Goal: Transaction & Acquisition: Purchase product/service

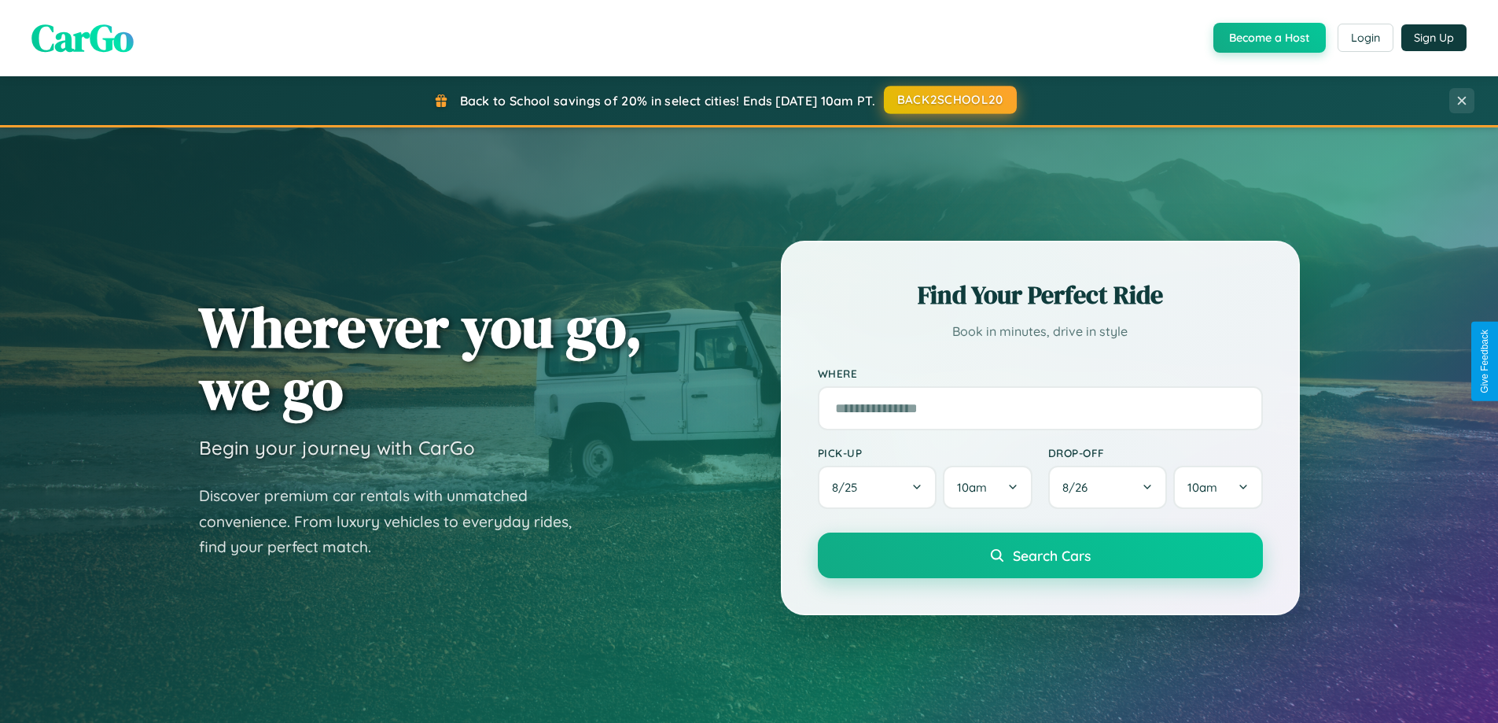
click at [949, 100] on button "BACK2SCHOOL20" at bounding box center [950, 100] width 133 height 28
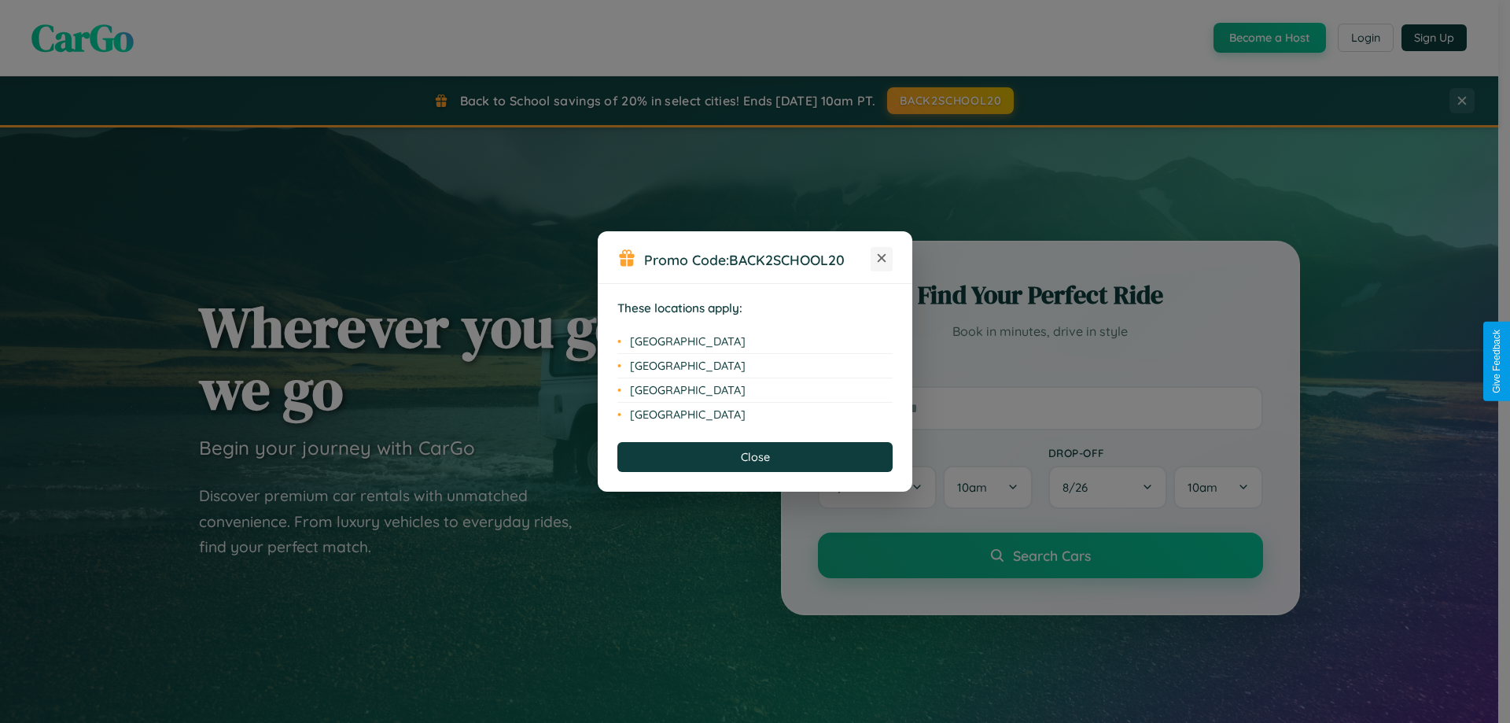
click at [881, 259] on icon at bounding box center [882, 258] width 9 height 9
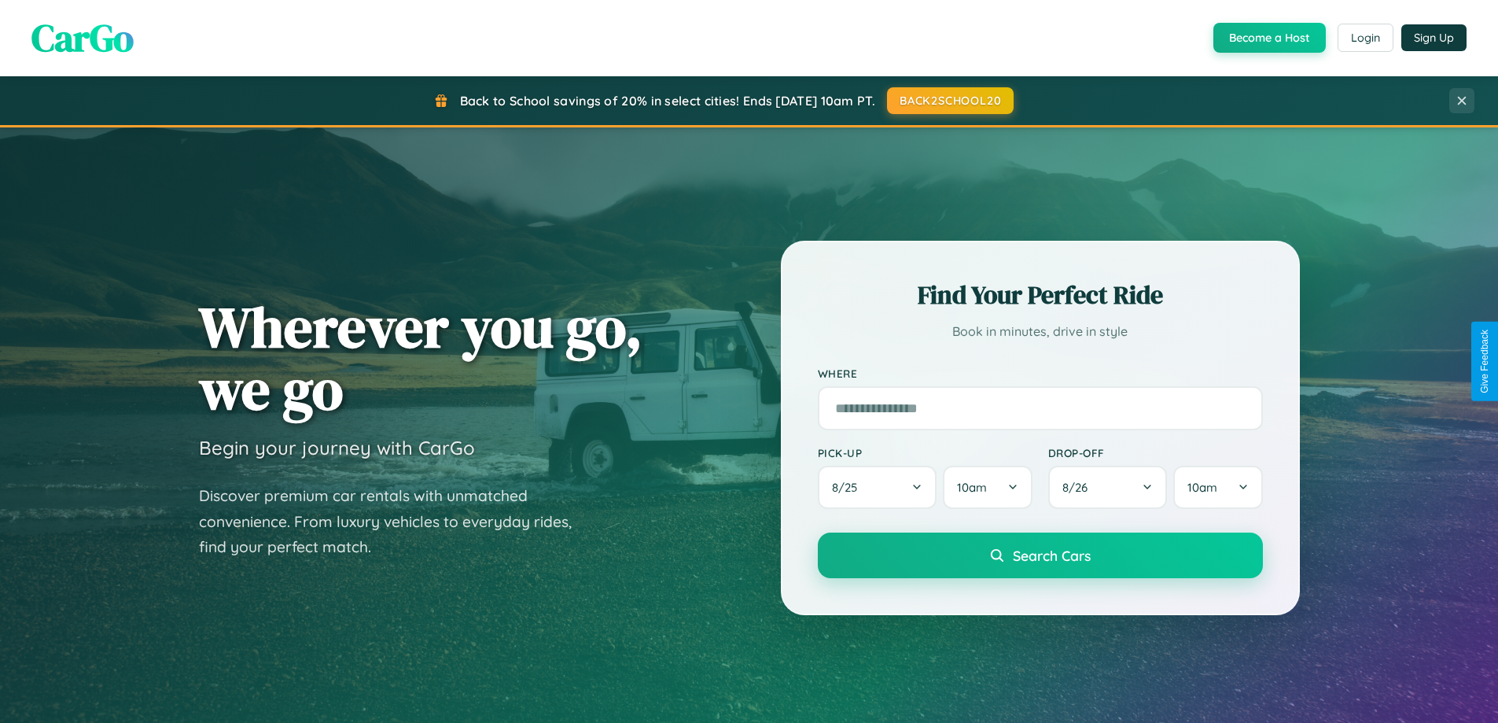
scroll to position [678, 0]
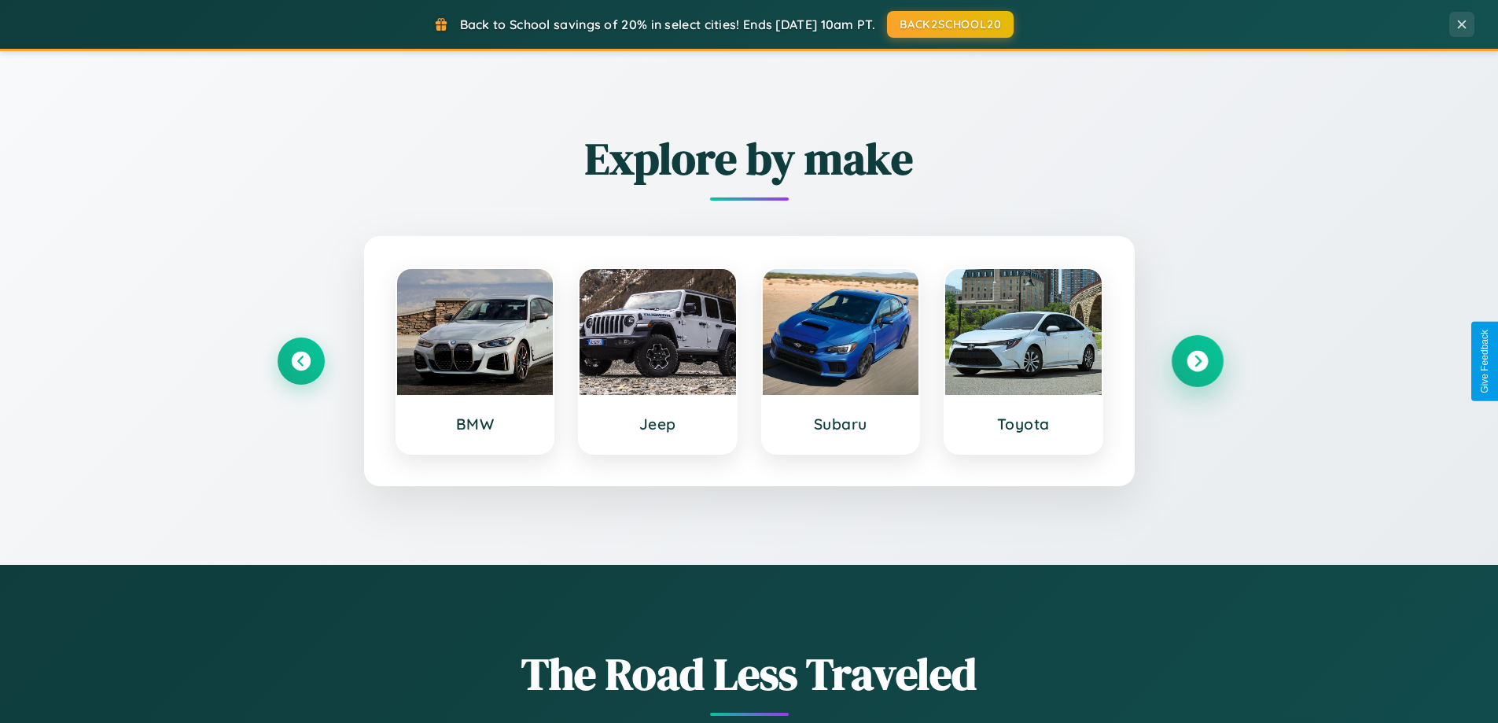
click at [1197, 361] on icon at bounding box center [1197, 361] width 21 height 21
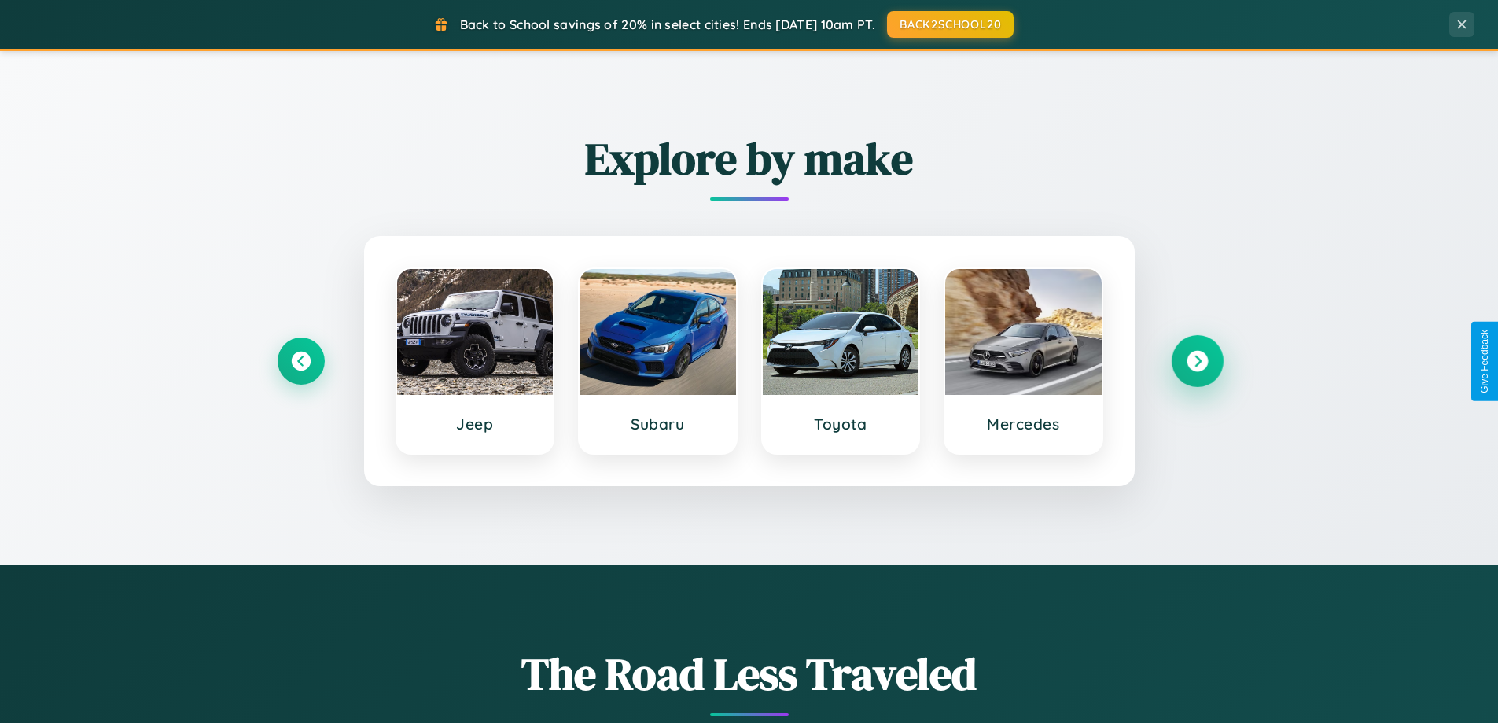
click at [1197, 361] on icon at bounding box center [1197, 361] width 21 height 21
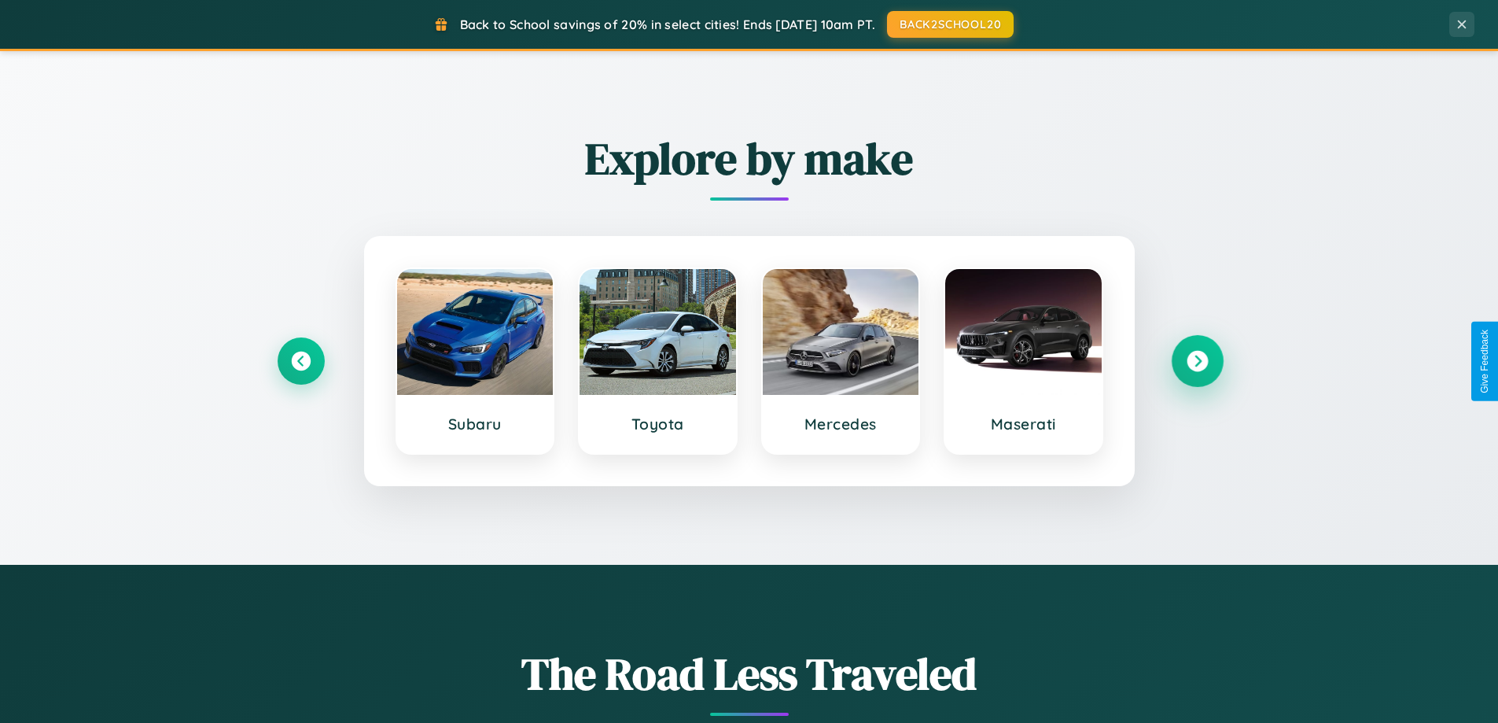
click at [1197, 361] on icon at bounding box center [1197, 361] width 21 height 21
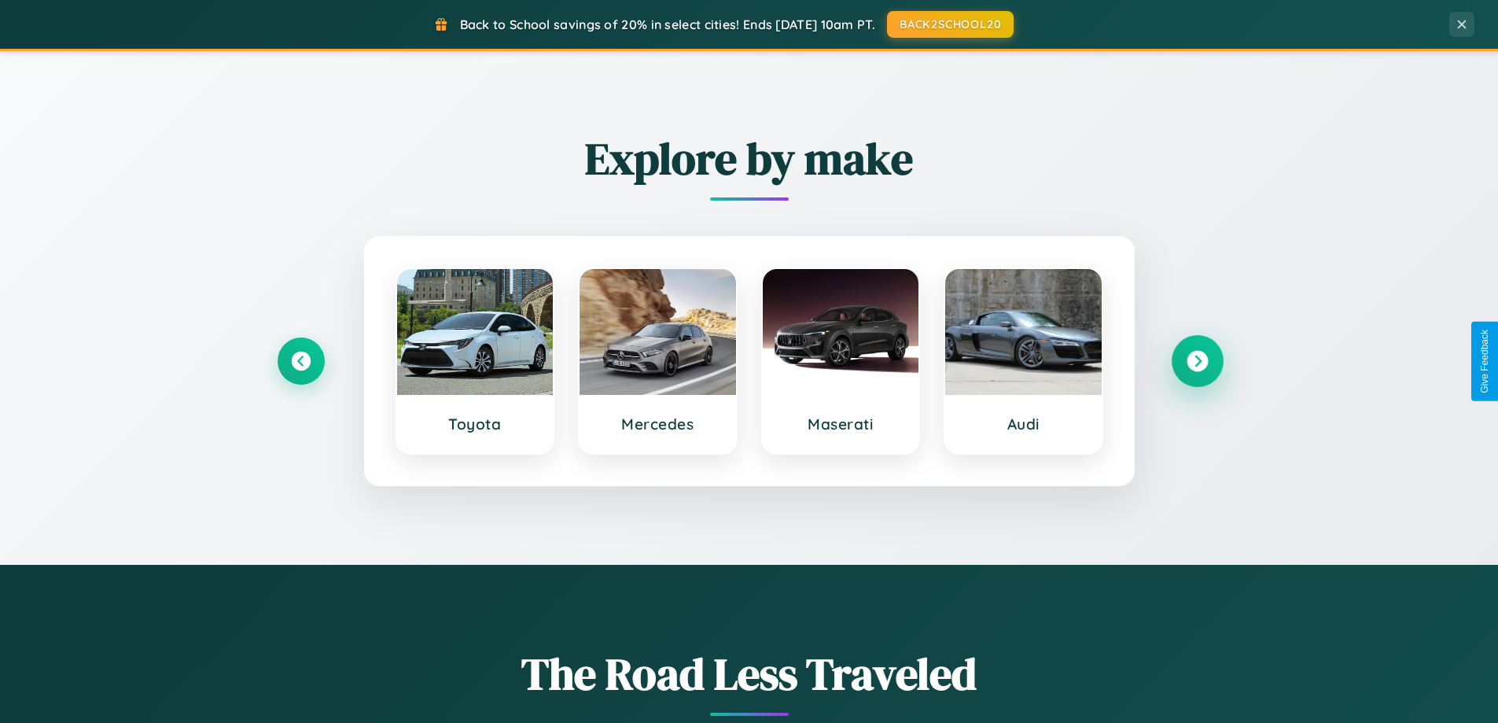
click at [1197, 361] on icon at bounding box center [1197, 361] width 21 height 21
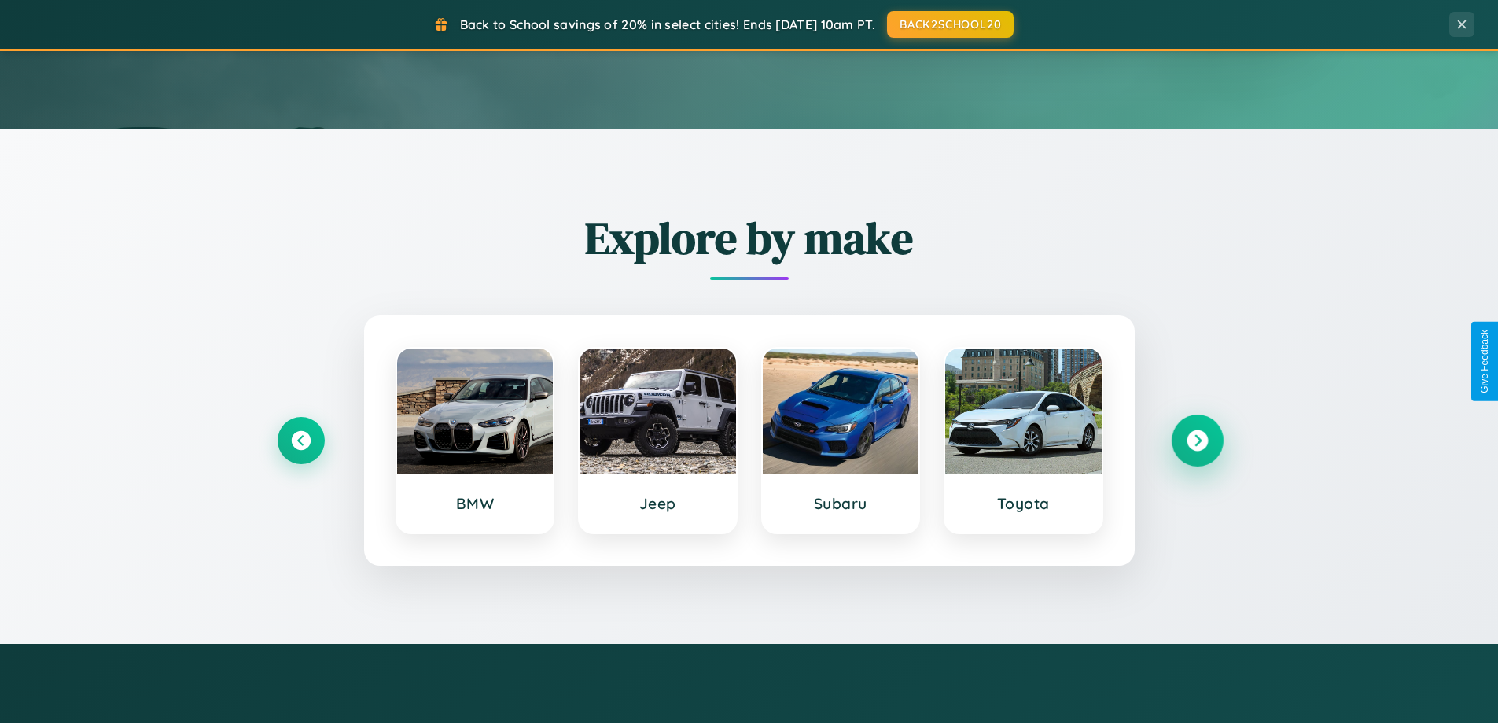
scroll to position [0, 0]
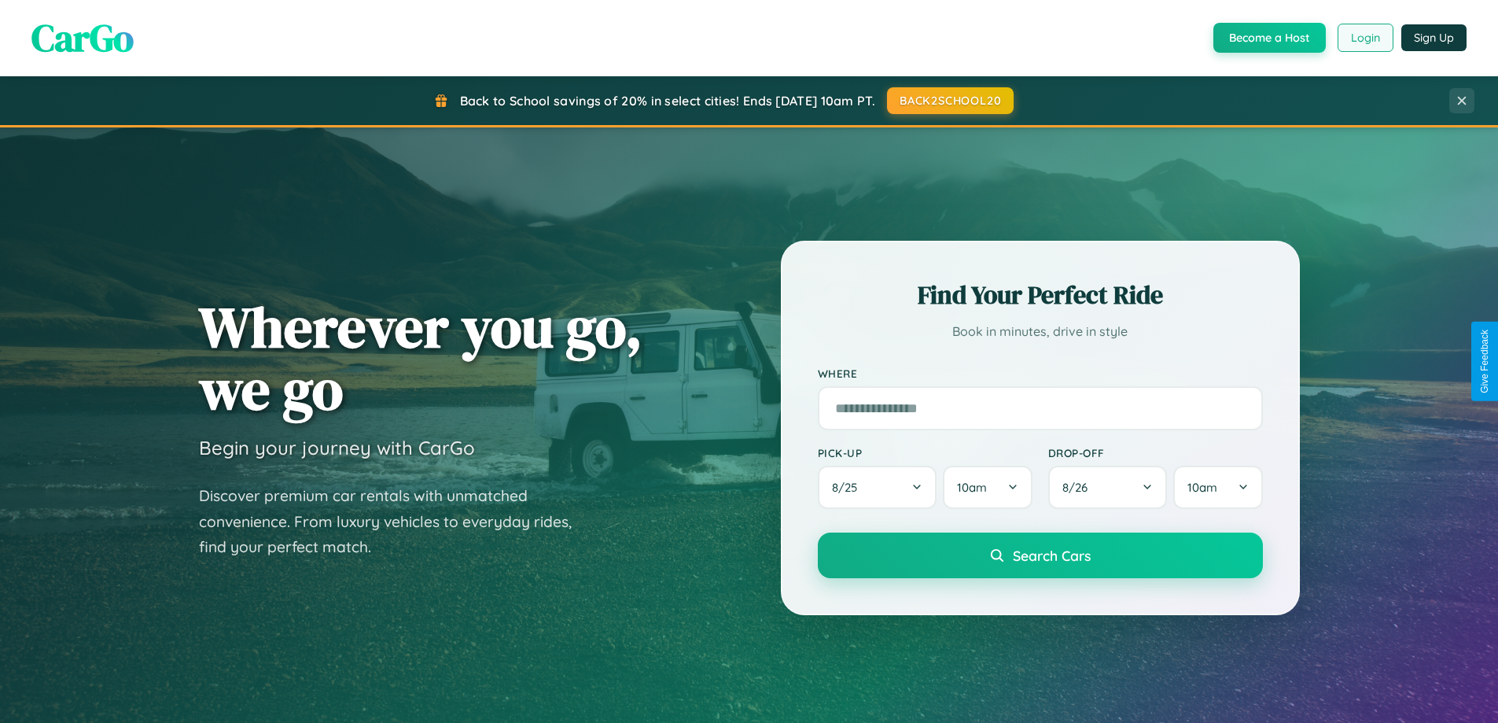
click at [1364, 38] on button "Login" at bounding box center [1366, 38] width 56 height 28
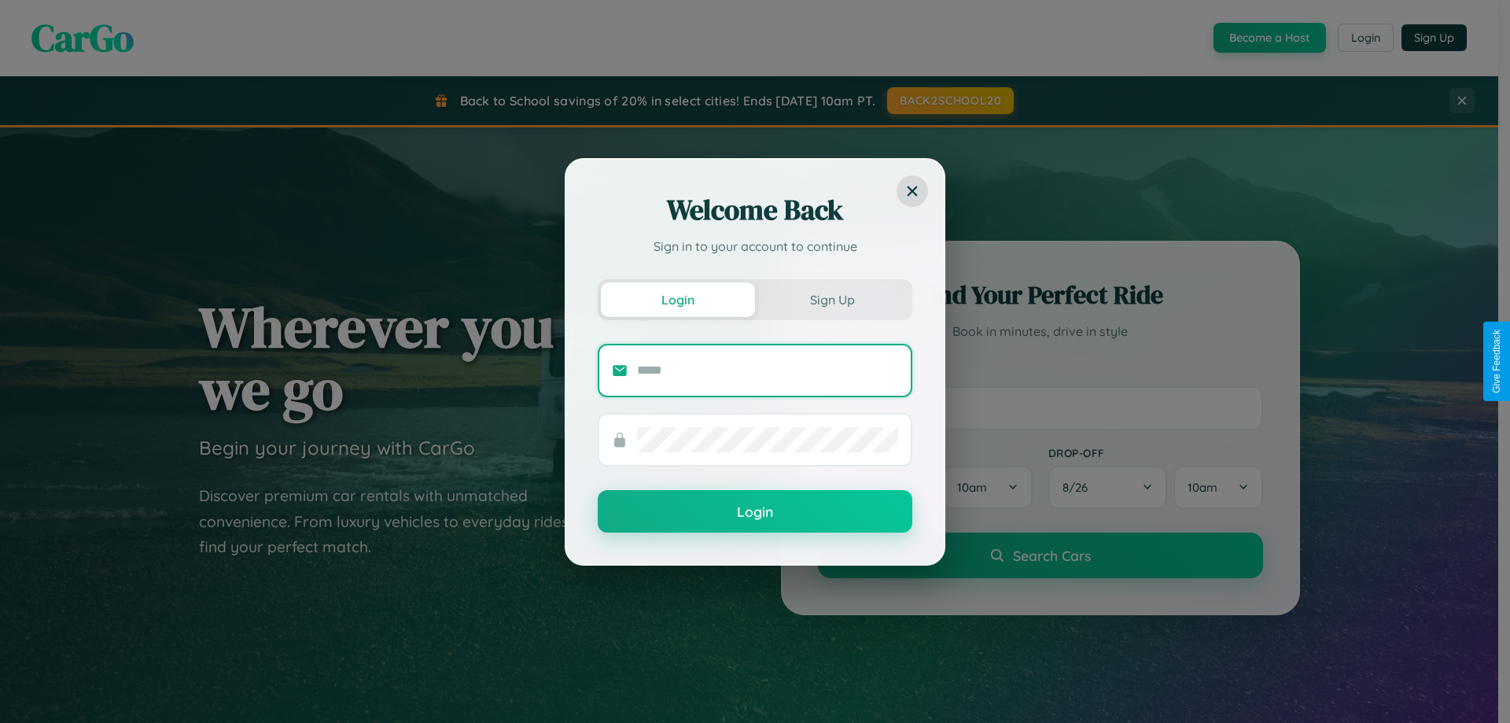
click at [767, 370] on input "text" at bounding box center [767, 370] width 261 height 25
type input "**********"
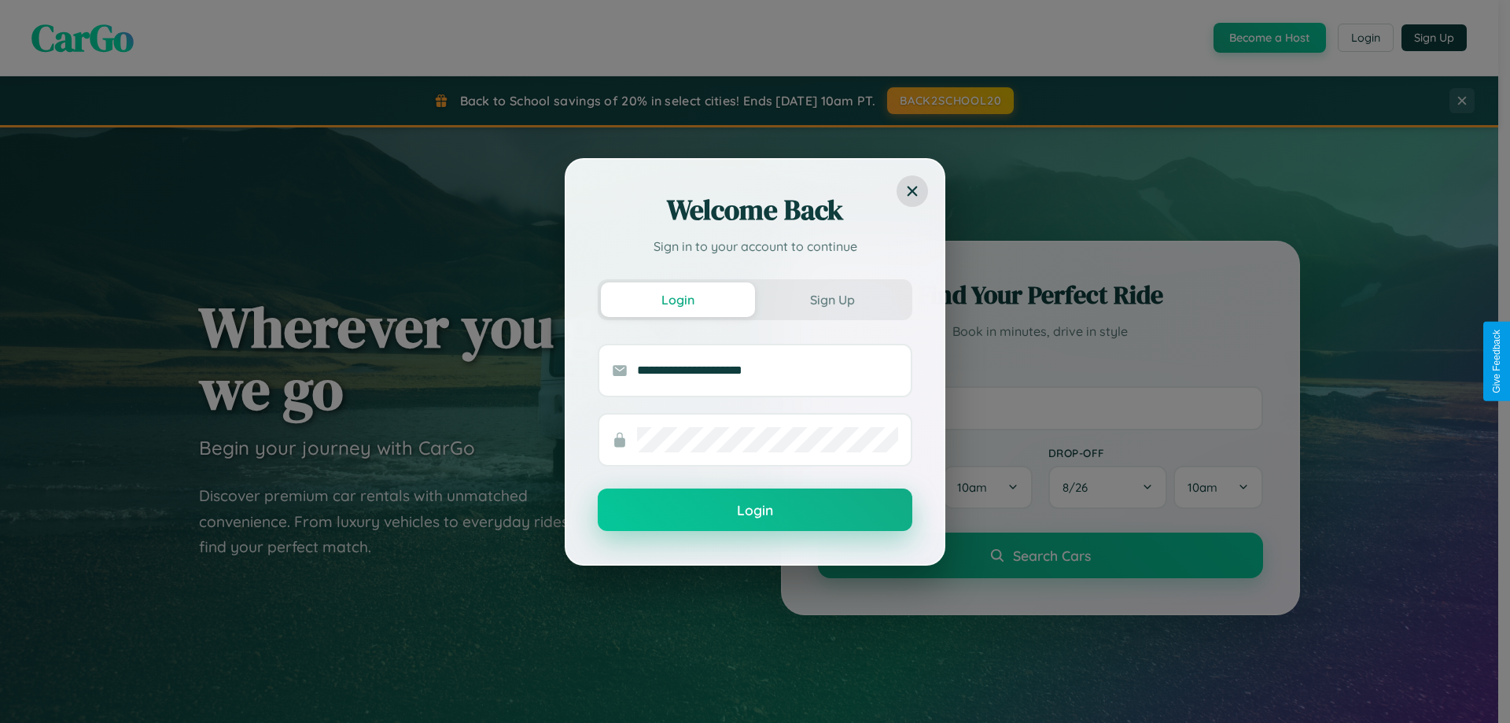
click at [755, 510] on button "Login" at bounding box center [755, 509] width 315 height 42
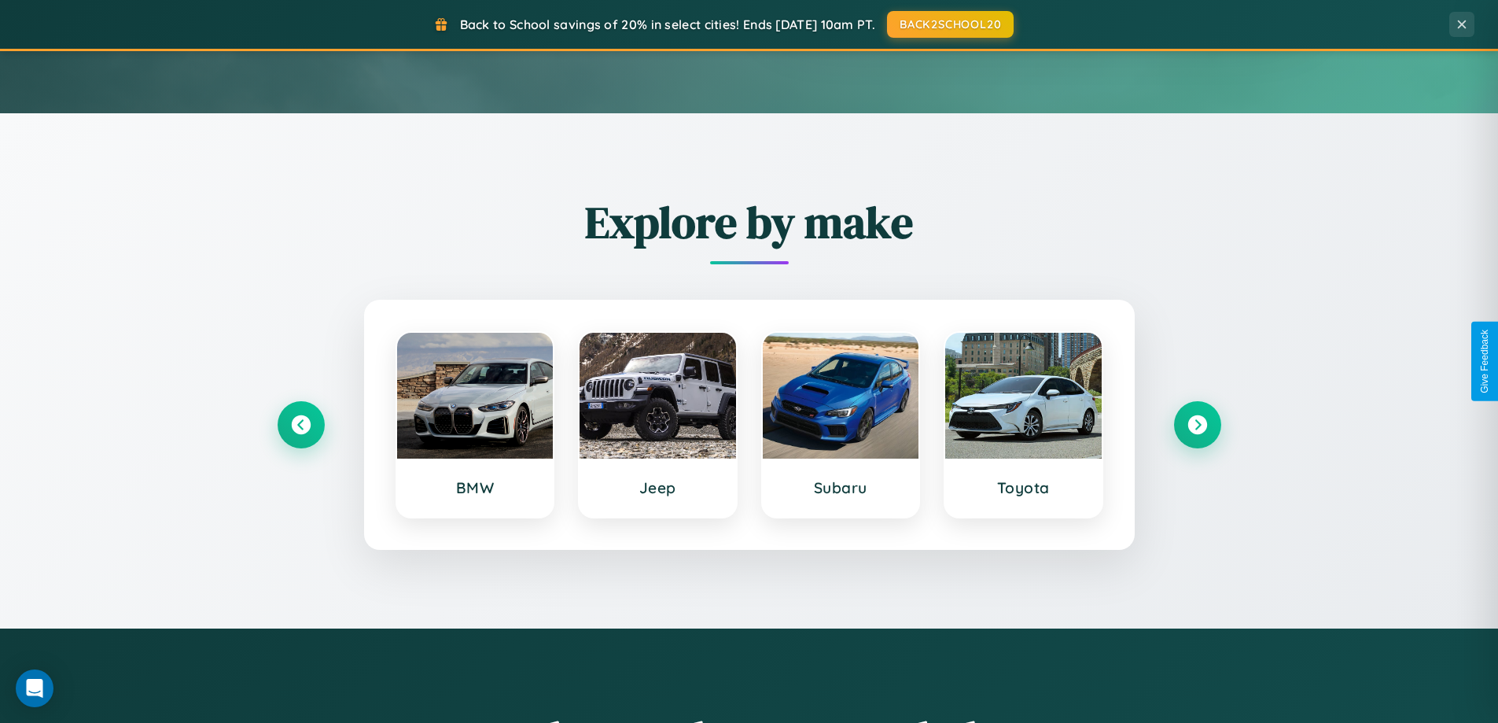
scroll to position [1082, 0]
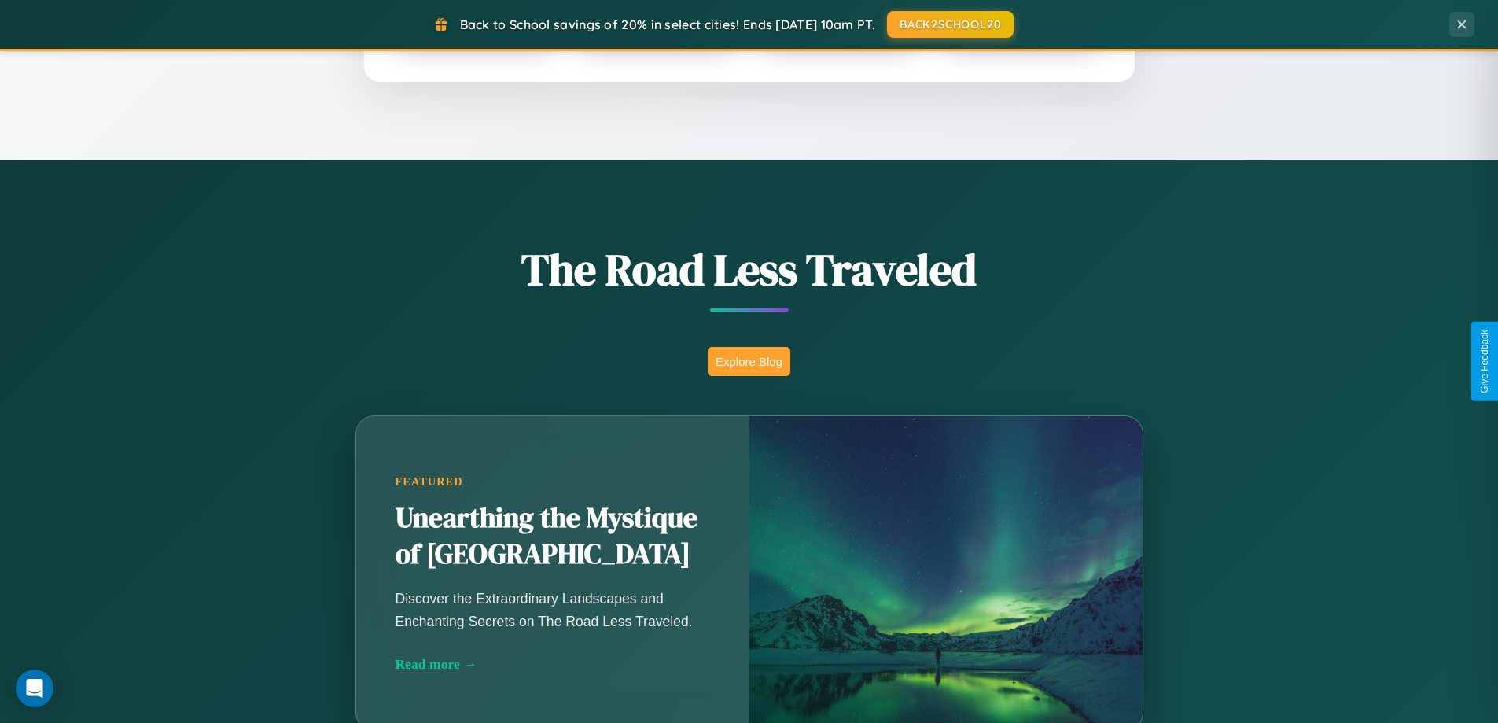
click at [749, 361] on button "Explore Blog" at bounding box center [749, 361] width 83 height 29
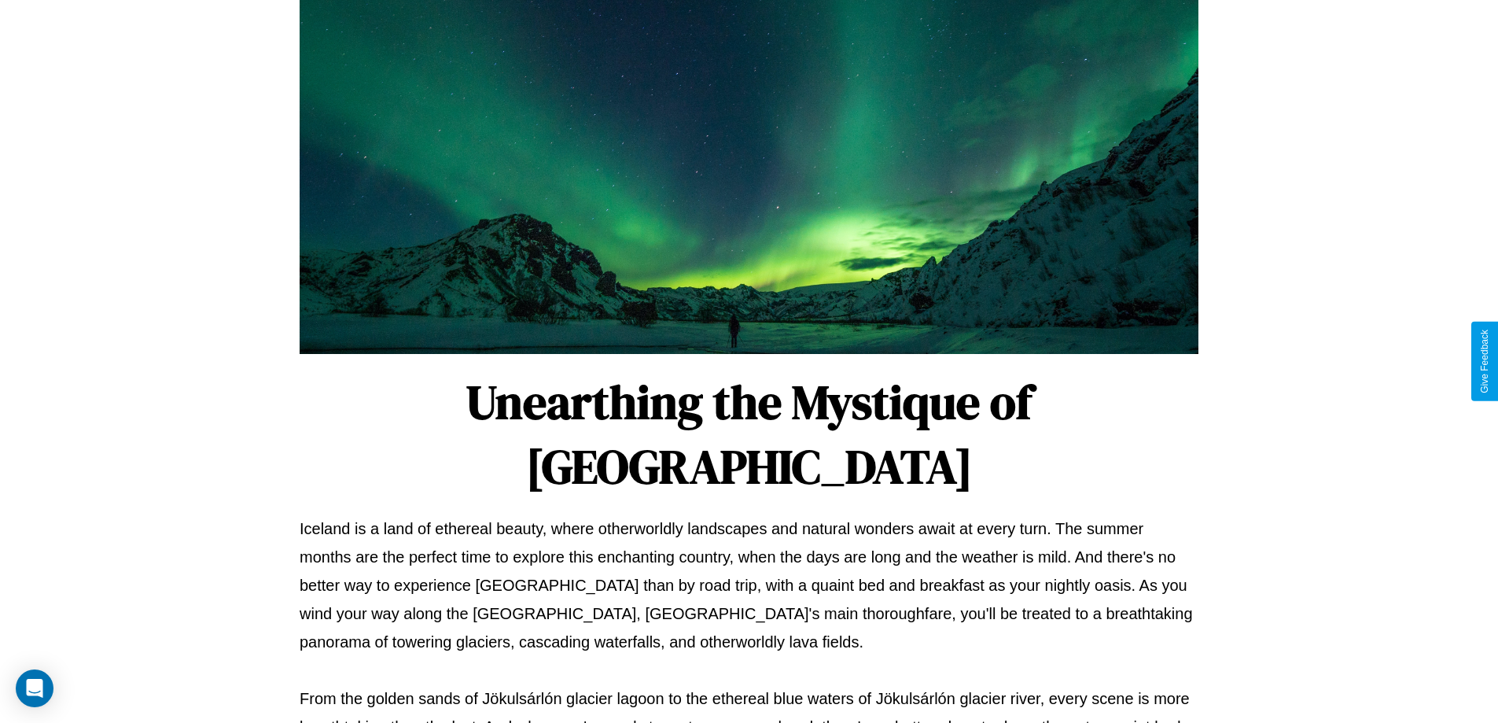
scroll to position [509, 0]
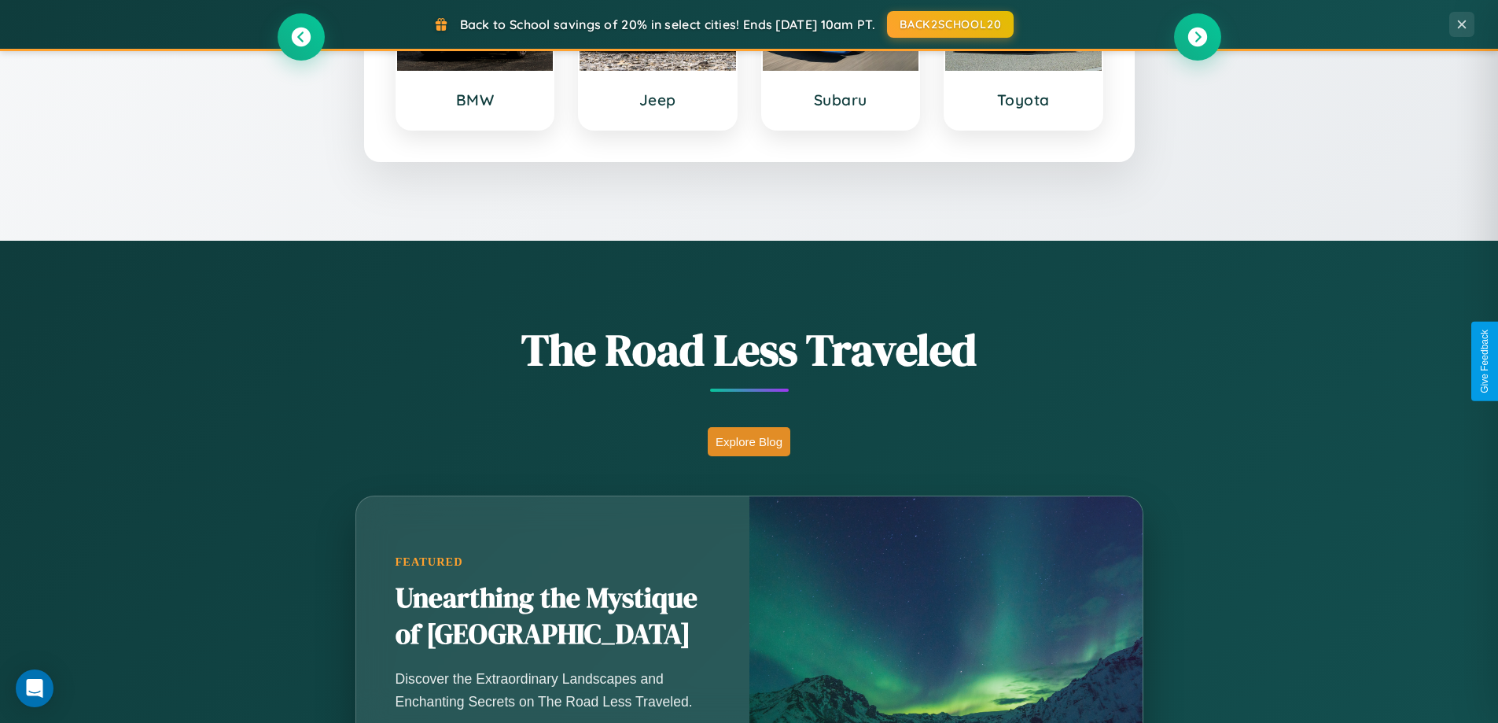
scroll to position [678, 0]
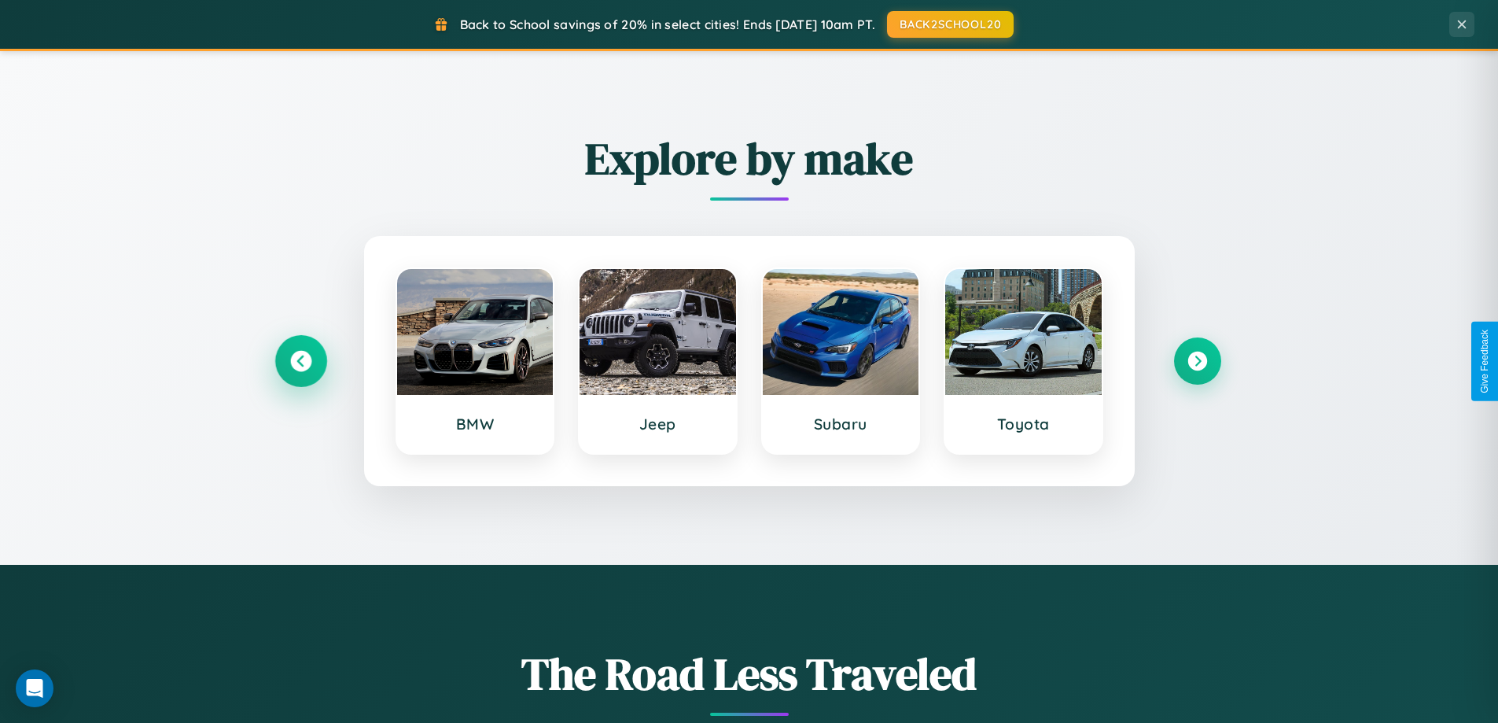
click at [300, 361] on icon at bounding box center [300, 361] width 21 height 21
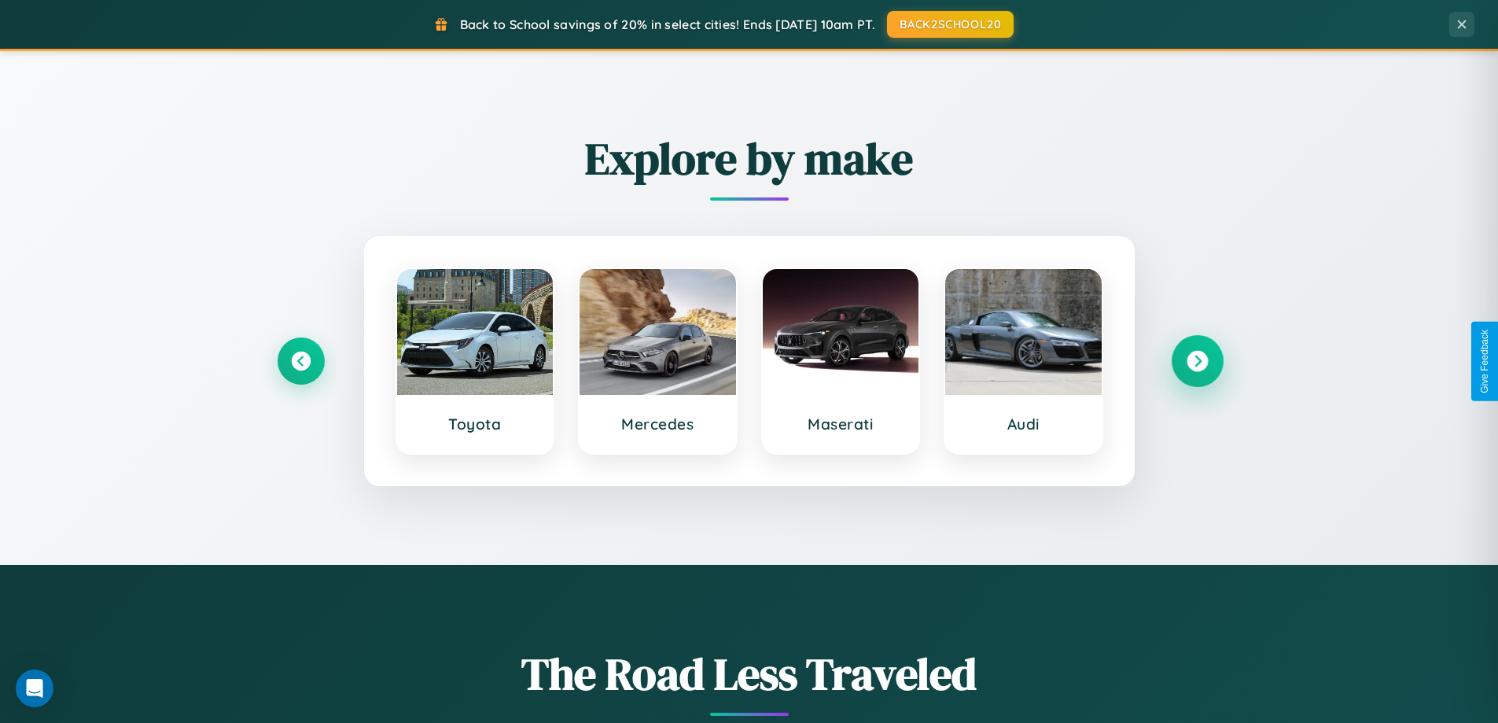
click at [1197, 361] on icon at bounding box center [1197, 361] width 21 height 21
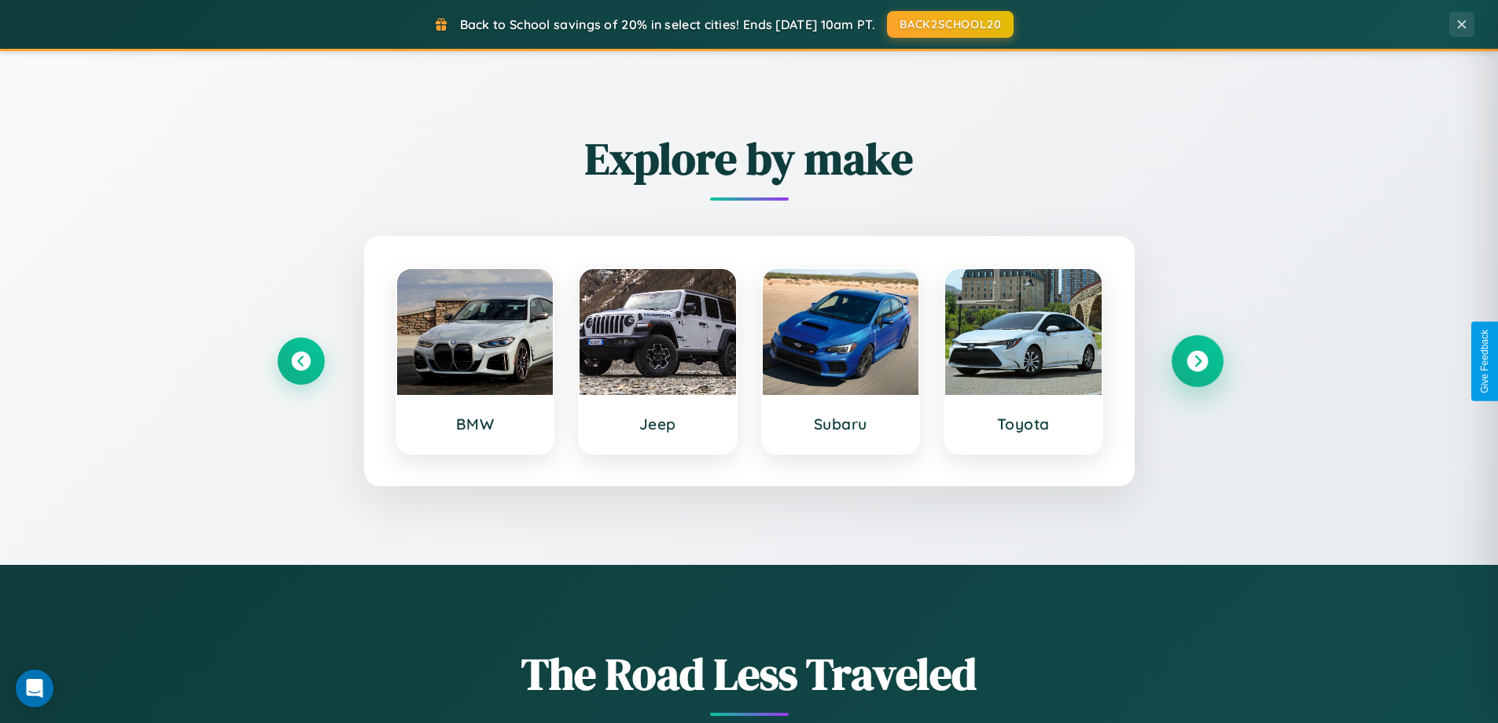
click at [1197, 361] on icon at bounding box center [1197, 361] width 21 height 21
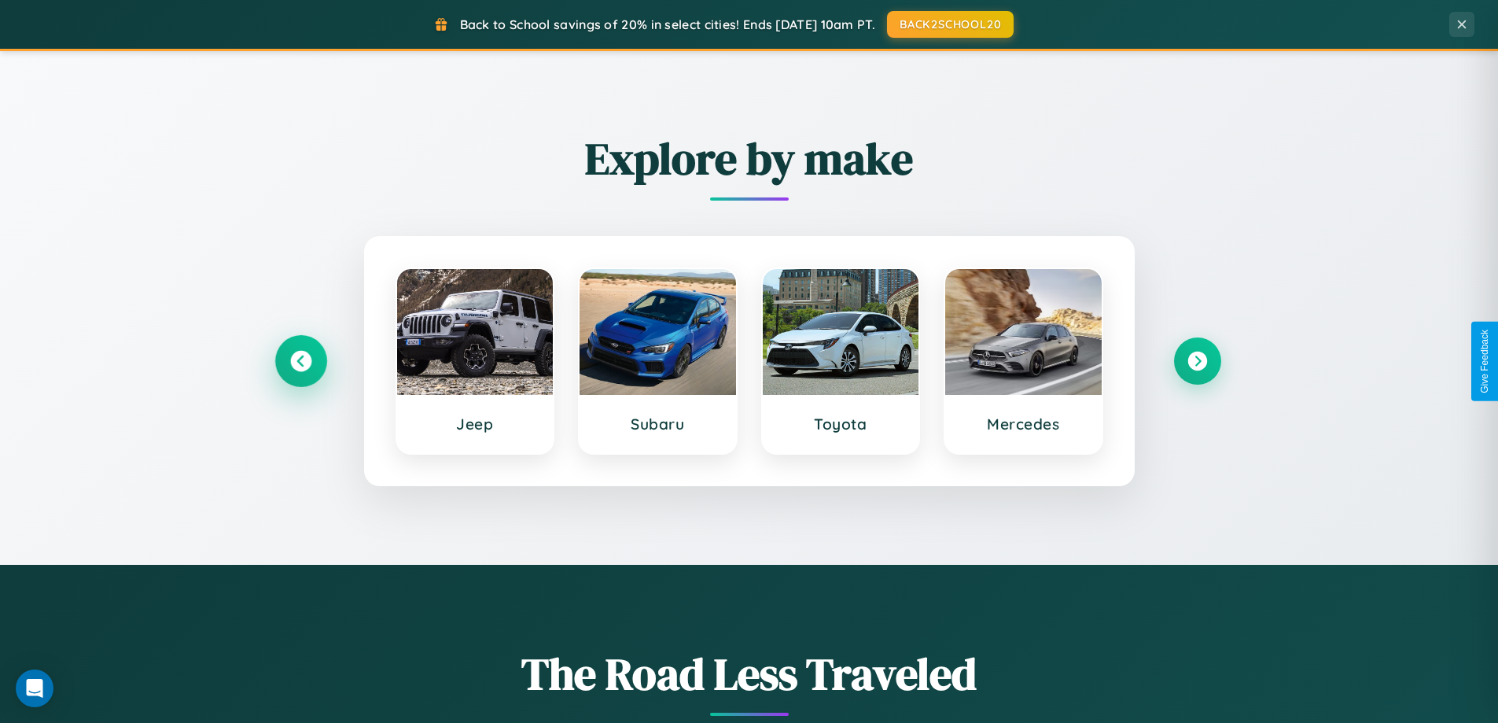
click at [300, 361] on icon at bounding box center [300, 361] width 21 height 21
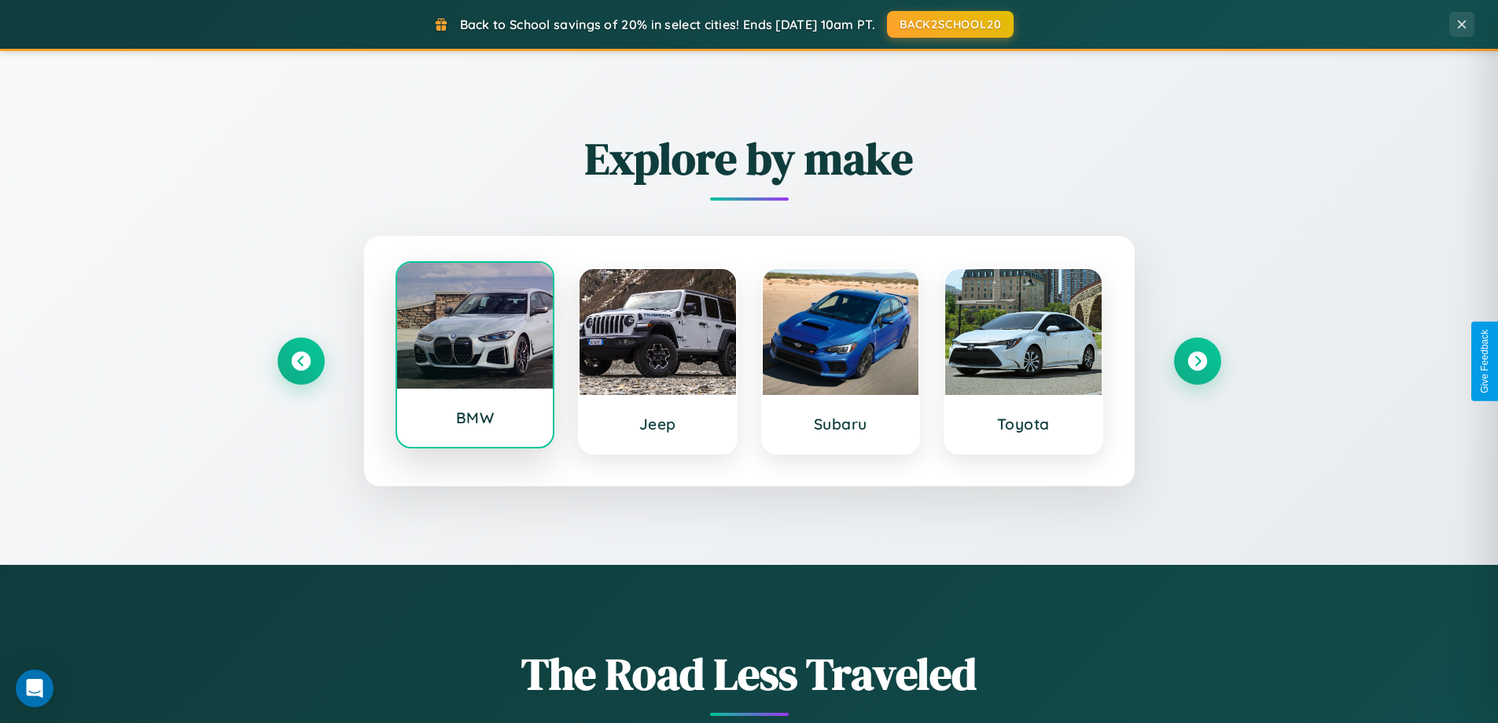
click at [474, 359] on div at bounding box center [475, 326] width 156 height 126
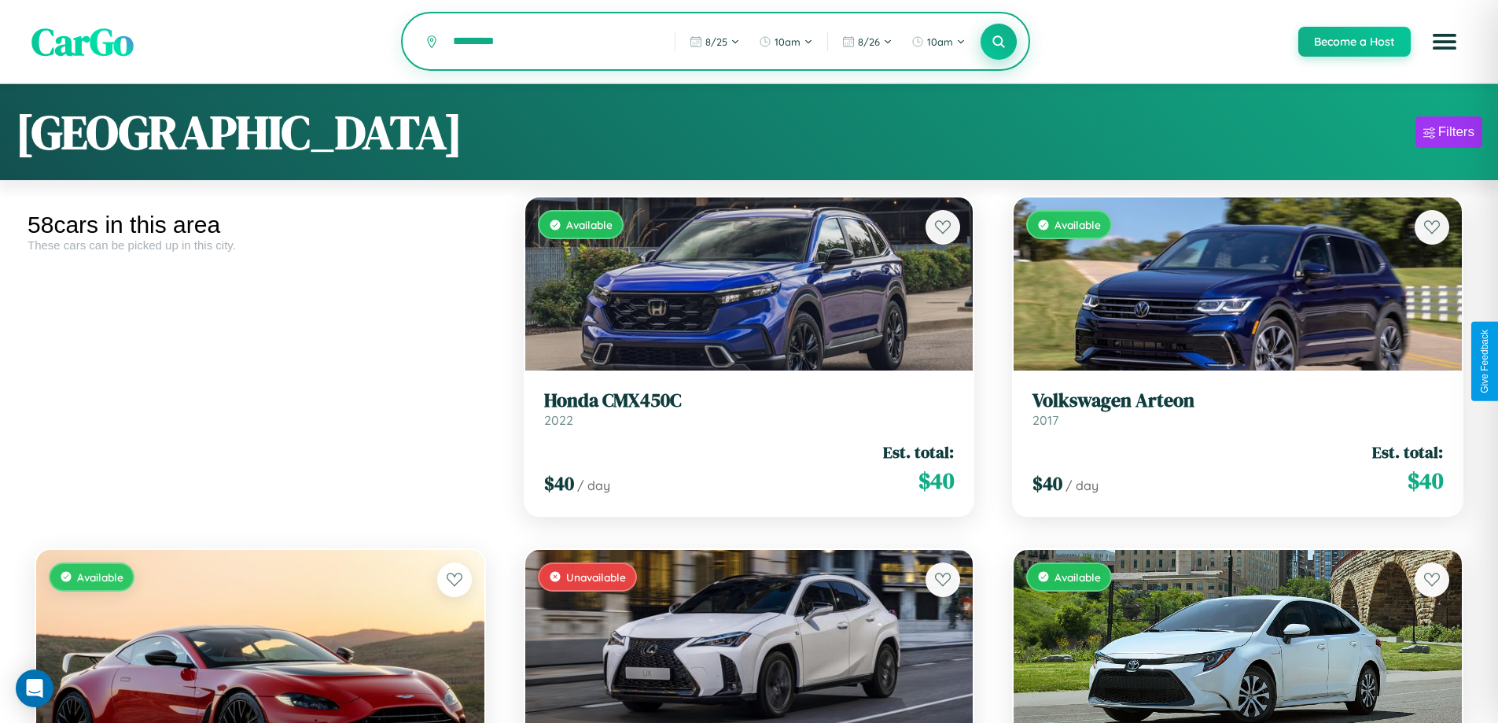
type input "*********"
click at [998, 42] on icon at bounding box center [999, 41] width 15 height 15
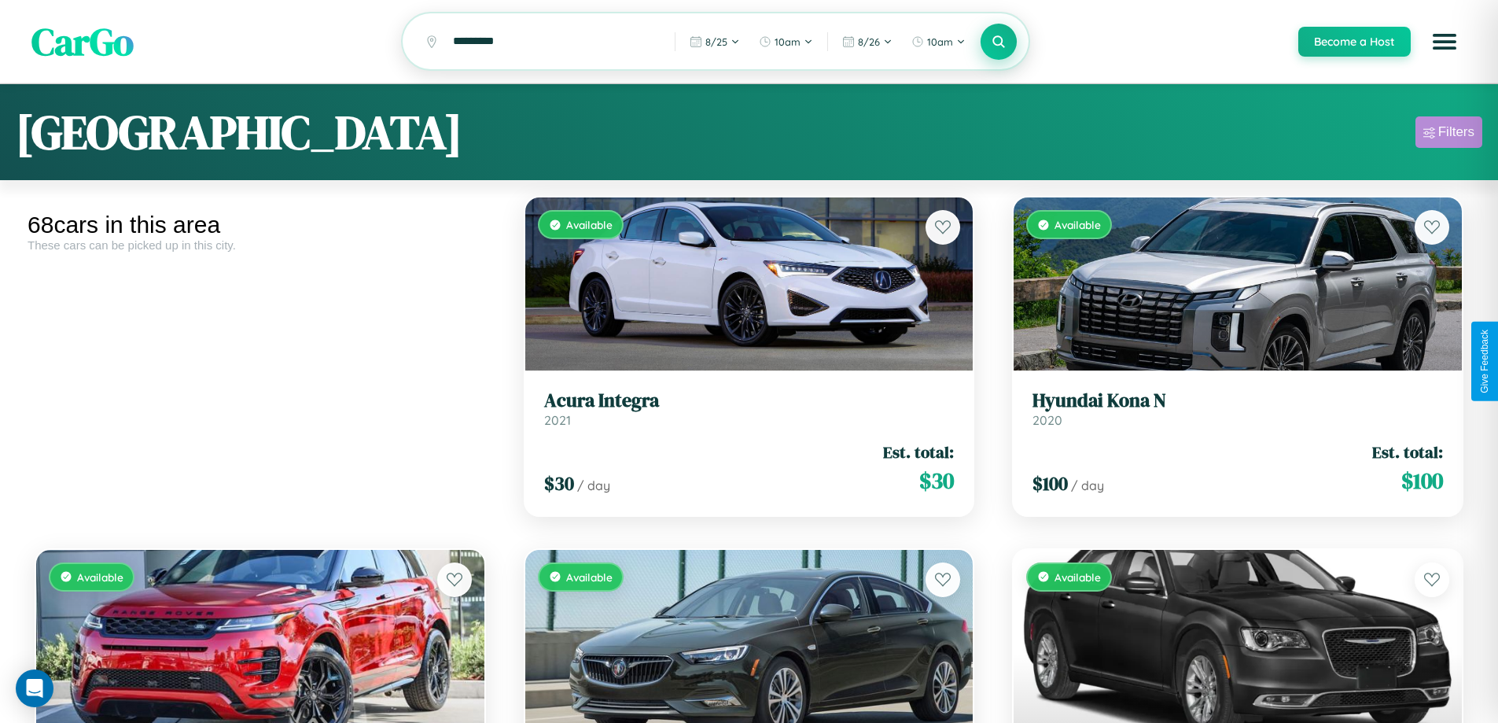
click at [1448, 134] on div "Filters" at bounding box center [1456, 132] width 36 height 16
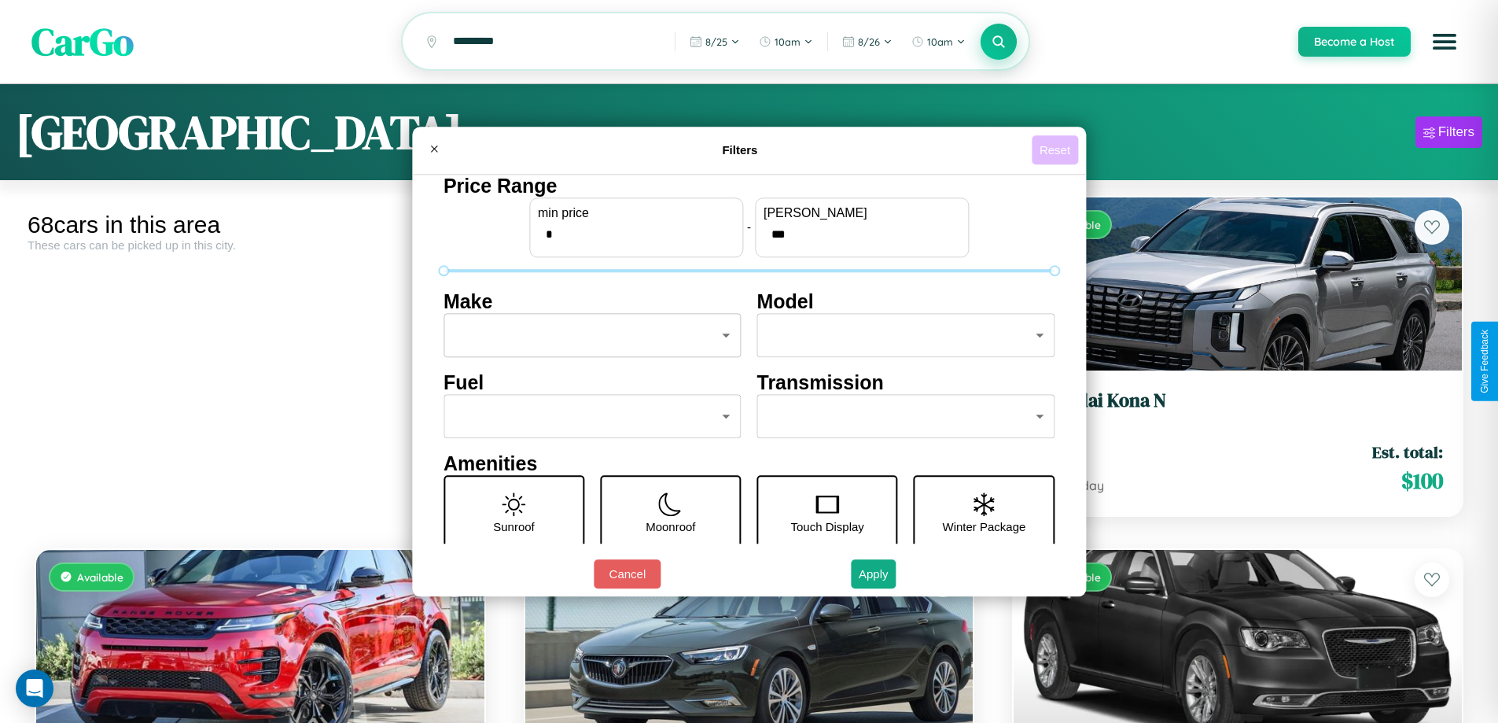
click at [1057, 149] on button "Reset" at bounding box center [1055, 149] width 46 height 29
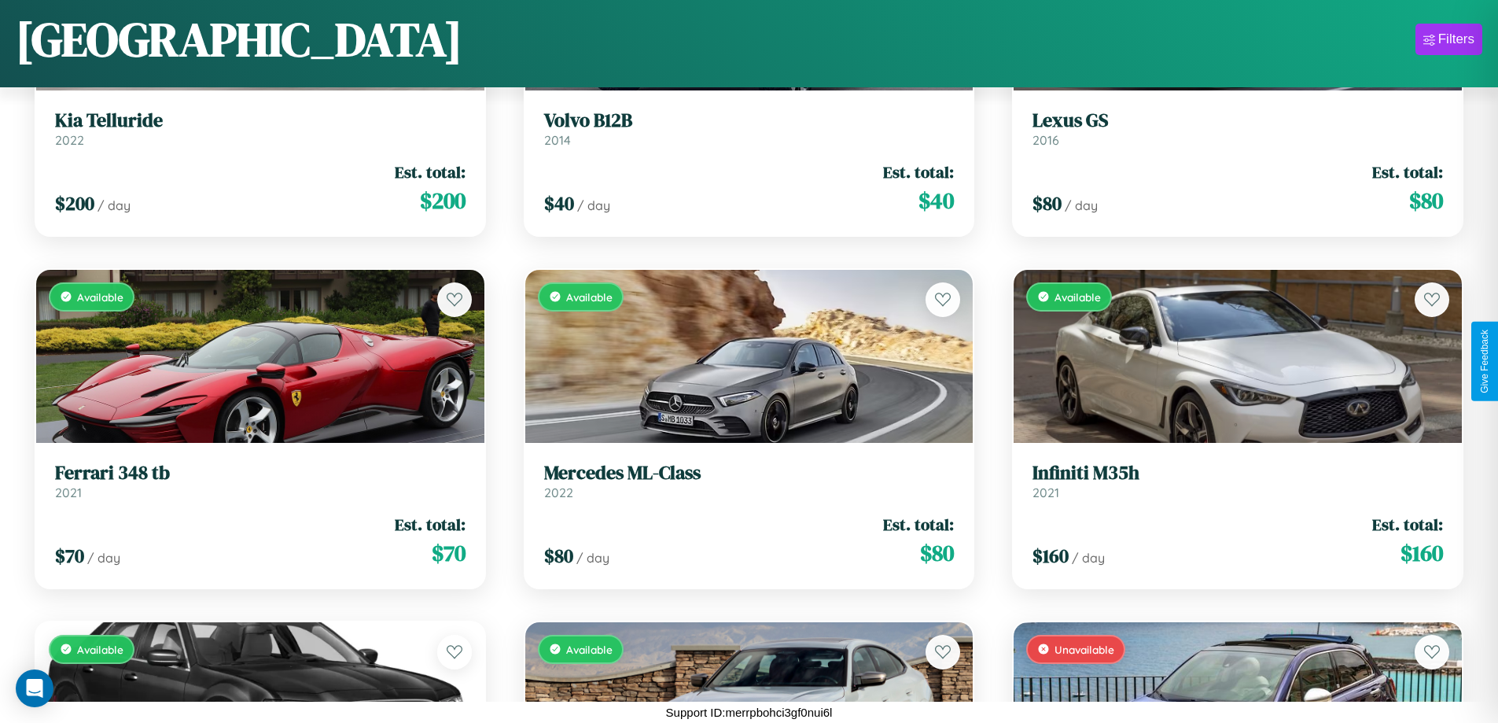
scroll to position [3390, 0]
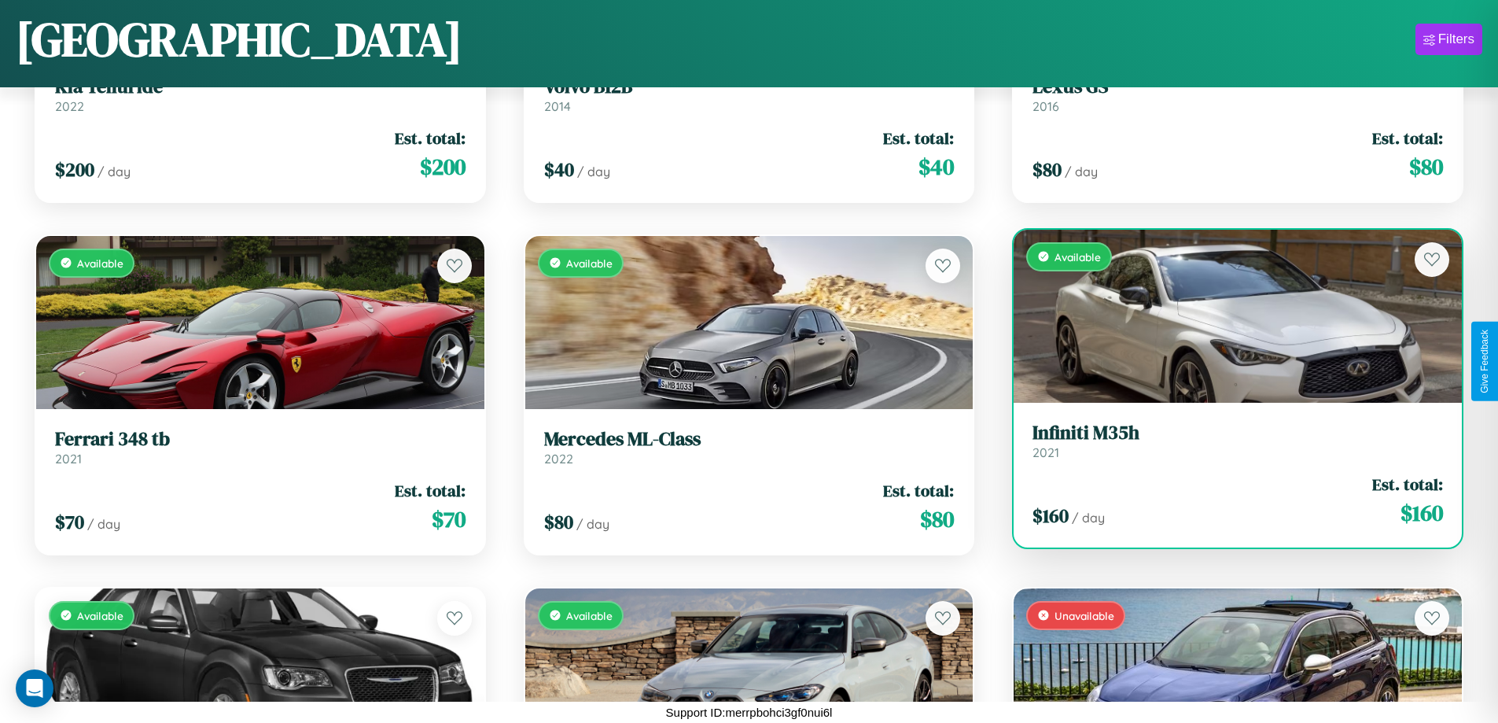
click at [1227, 503] on div "$ 160 / day Est. total: $ 160" at bounding box center [1237, 501] width 410 height 56
click at [1227, 500] on div "$ 160 / day Est. total: $ 160" at bounding box center [1237, 501] width 410 height 56
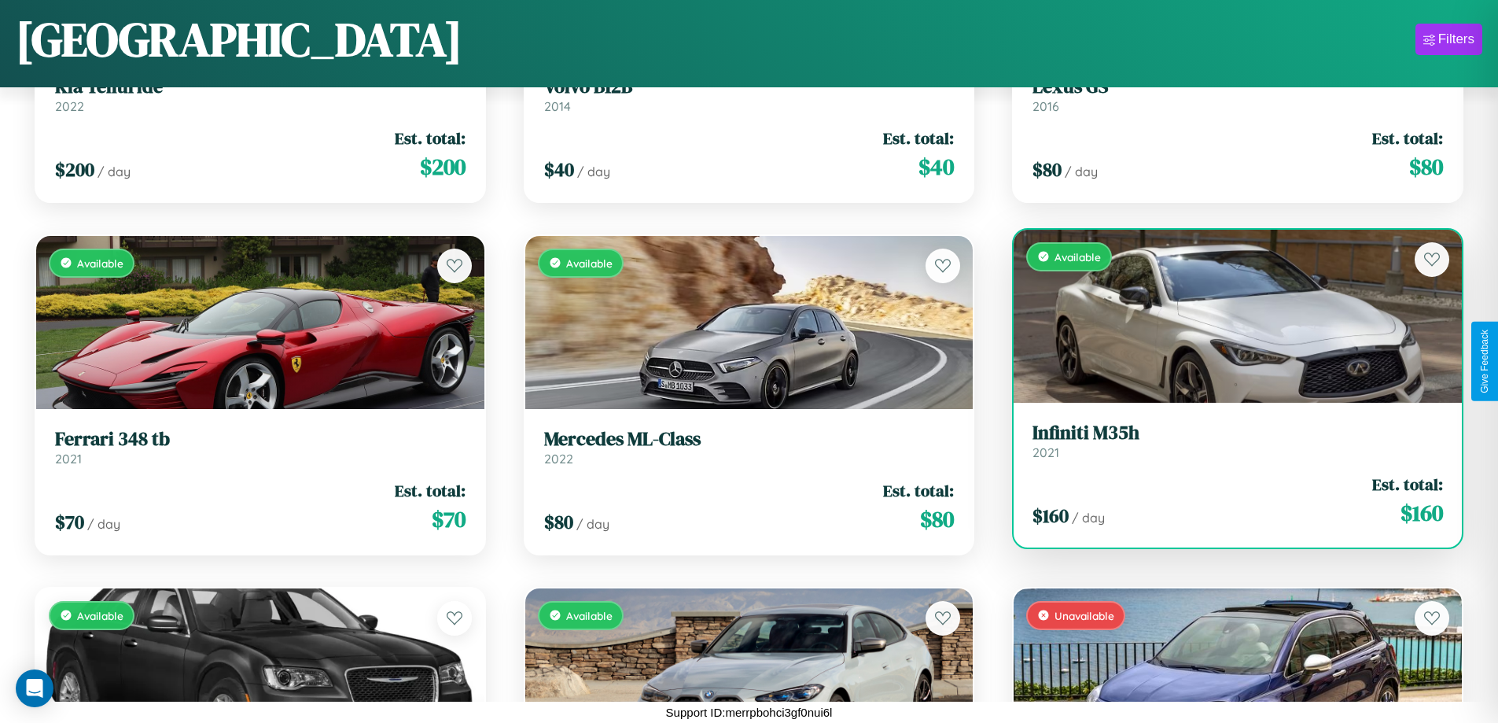
click at [1227, 500] on div "$ 160 / day Est. total: $ 160" at bounding box center [1237, 501] width 410 height 56
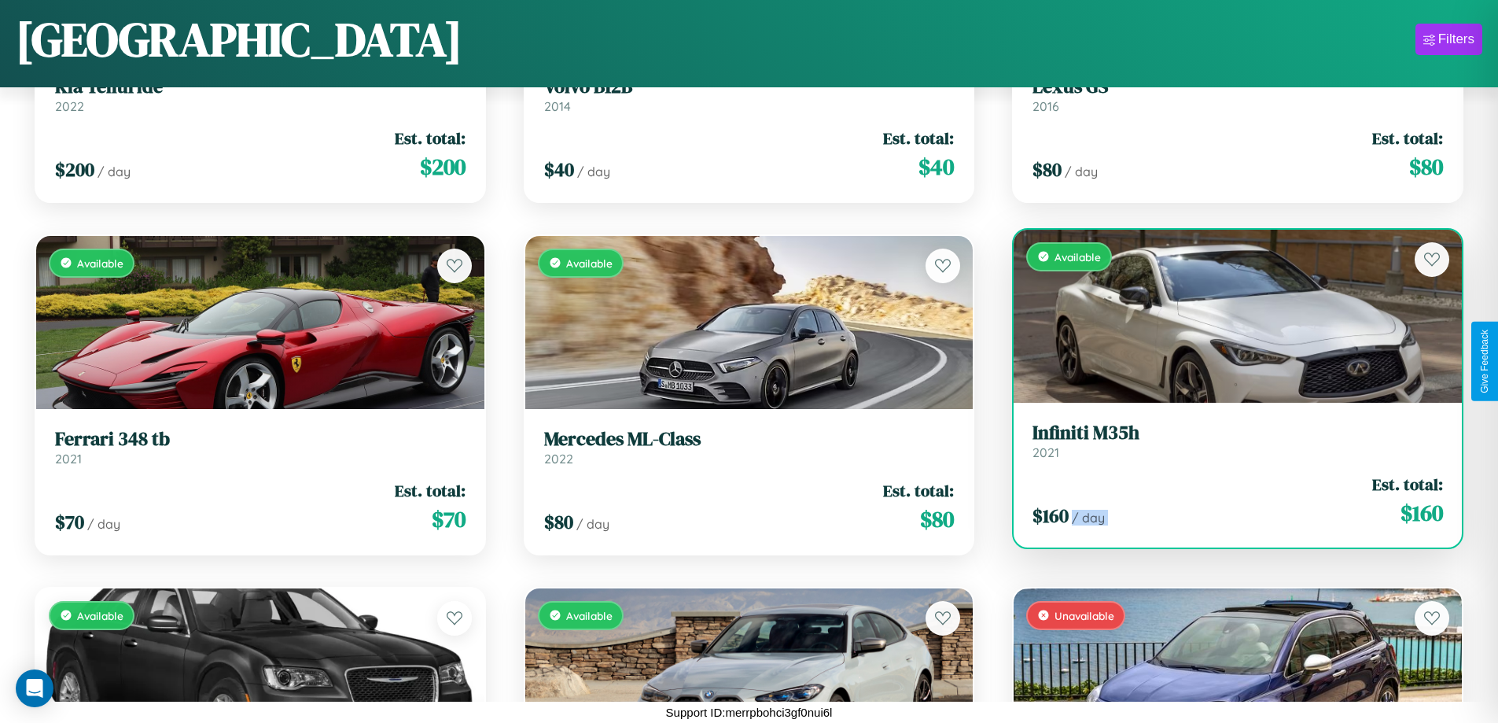
click at [1227, 500] on div "$ 160 / day Est. total: $ 160" at bounding box center [1237, 501] width 410 height 56
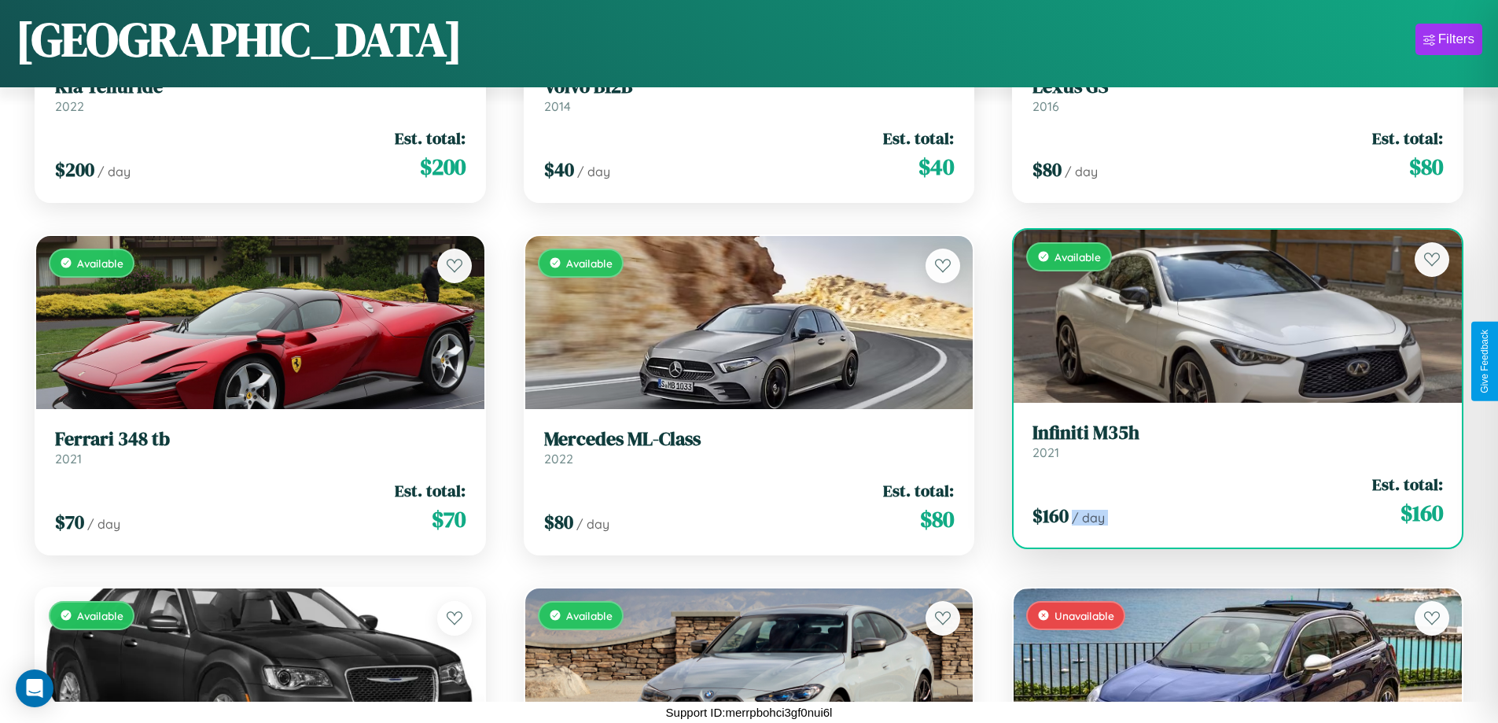
click at [1227, 500] on div "$ 160 / day Est. total: $ 160" at bounding box center [1237, 501] width 410 height 56
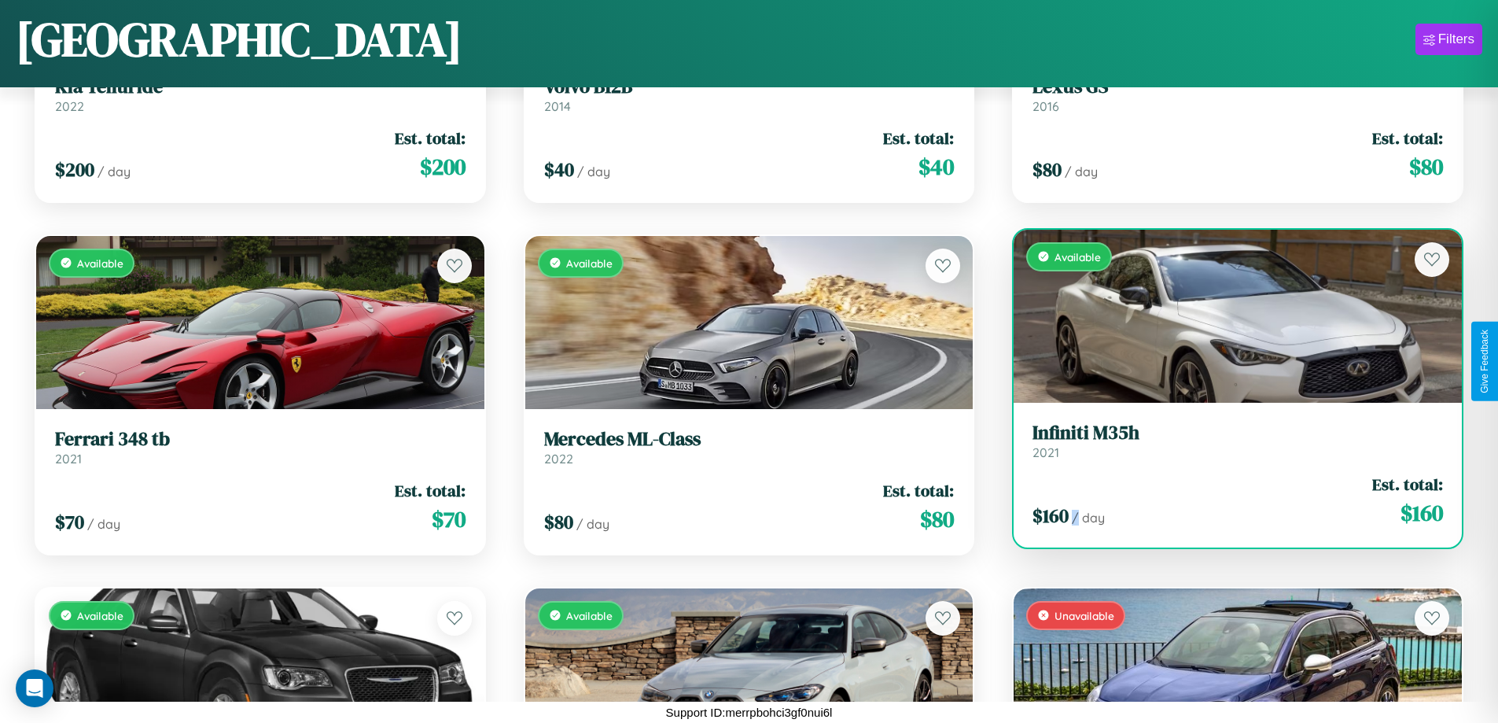
click at [1227, 500] on div "$ 160 / day Est. total: $ 160" at bounding box center [1237, 501] width 410 height 56
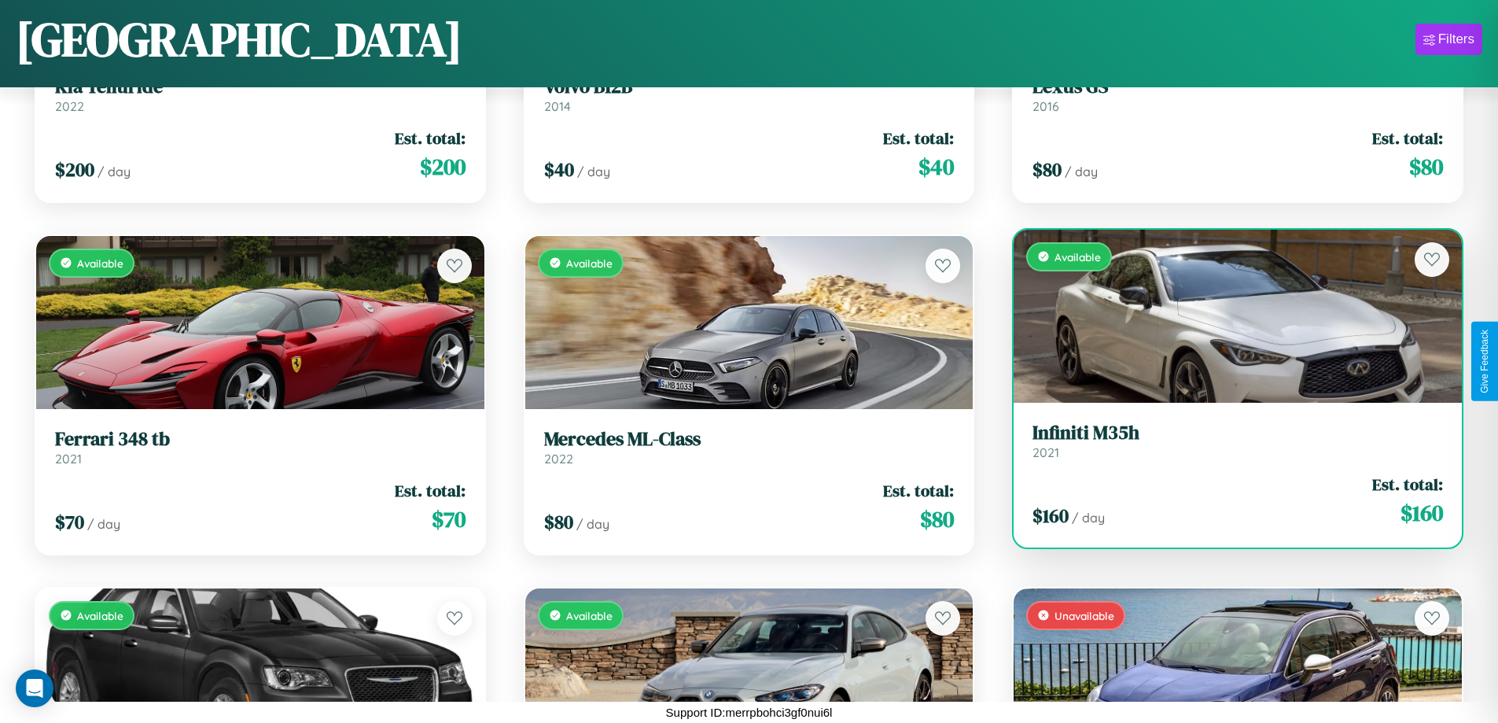
click at [1227, 440] on h3 "Infiniti M35h" at bounding box center [1237, 432] width 410 height 23
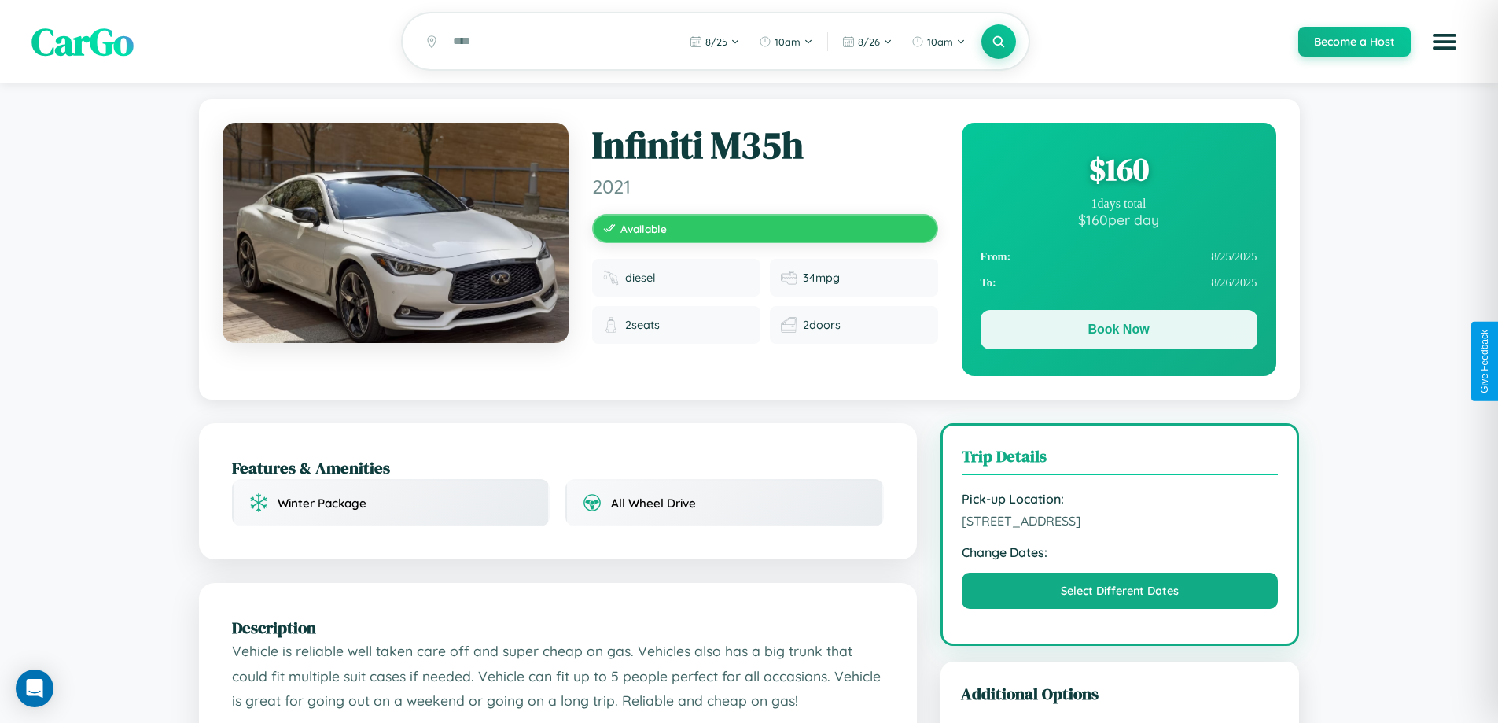
click at [1118, 332] on button "Book Now" at bounding box center [1119, 329] width 277 height 39
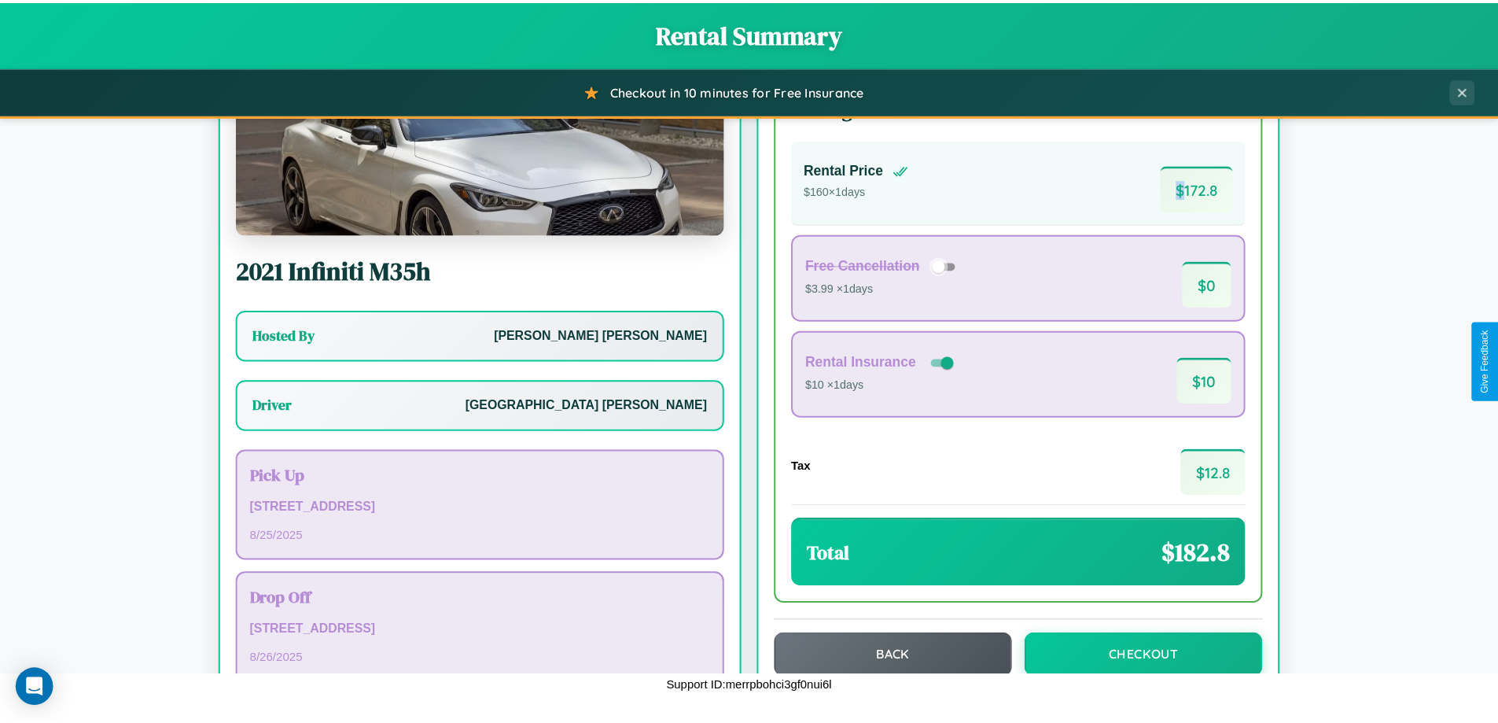
scroll to position [113, 0]
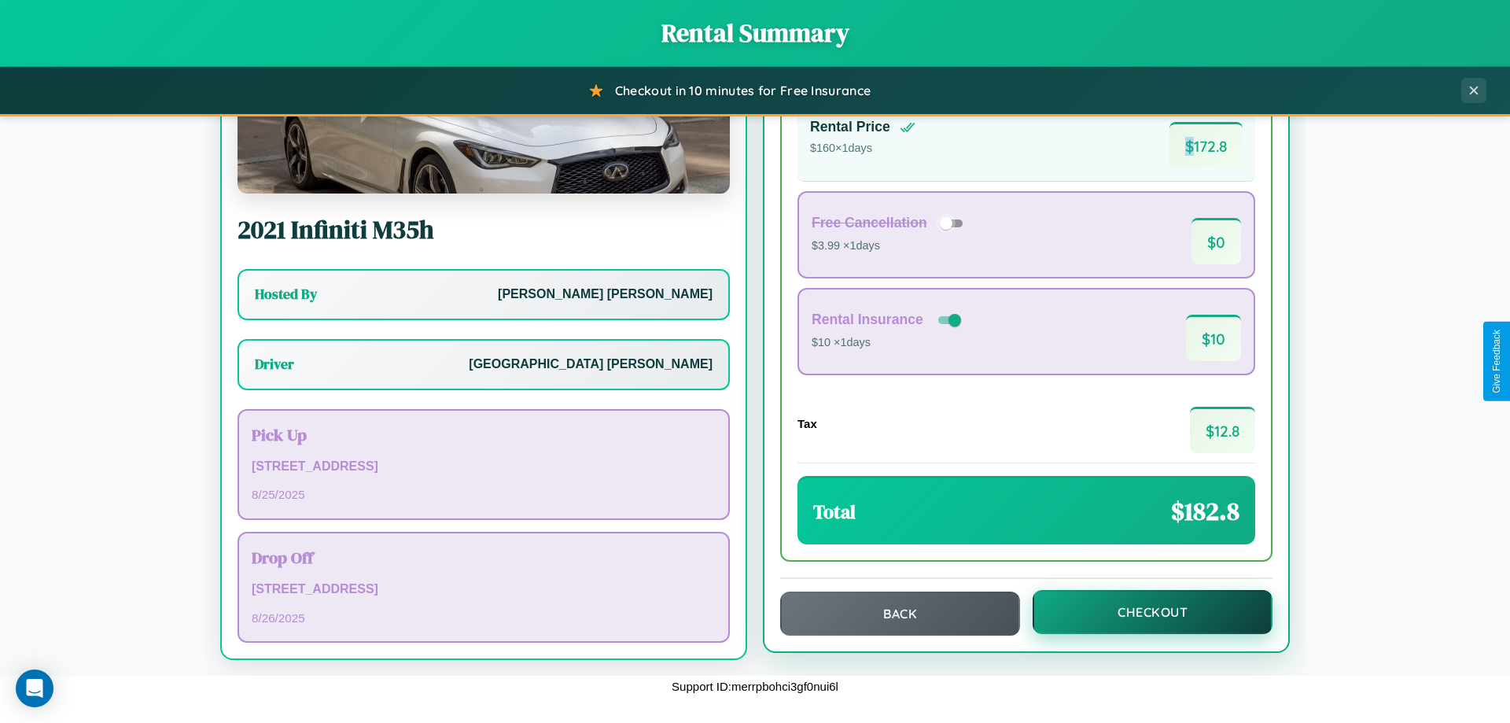
click at [1142, 612] on button "Checkout" at bounding box center [1152, 612] width 240 height 44
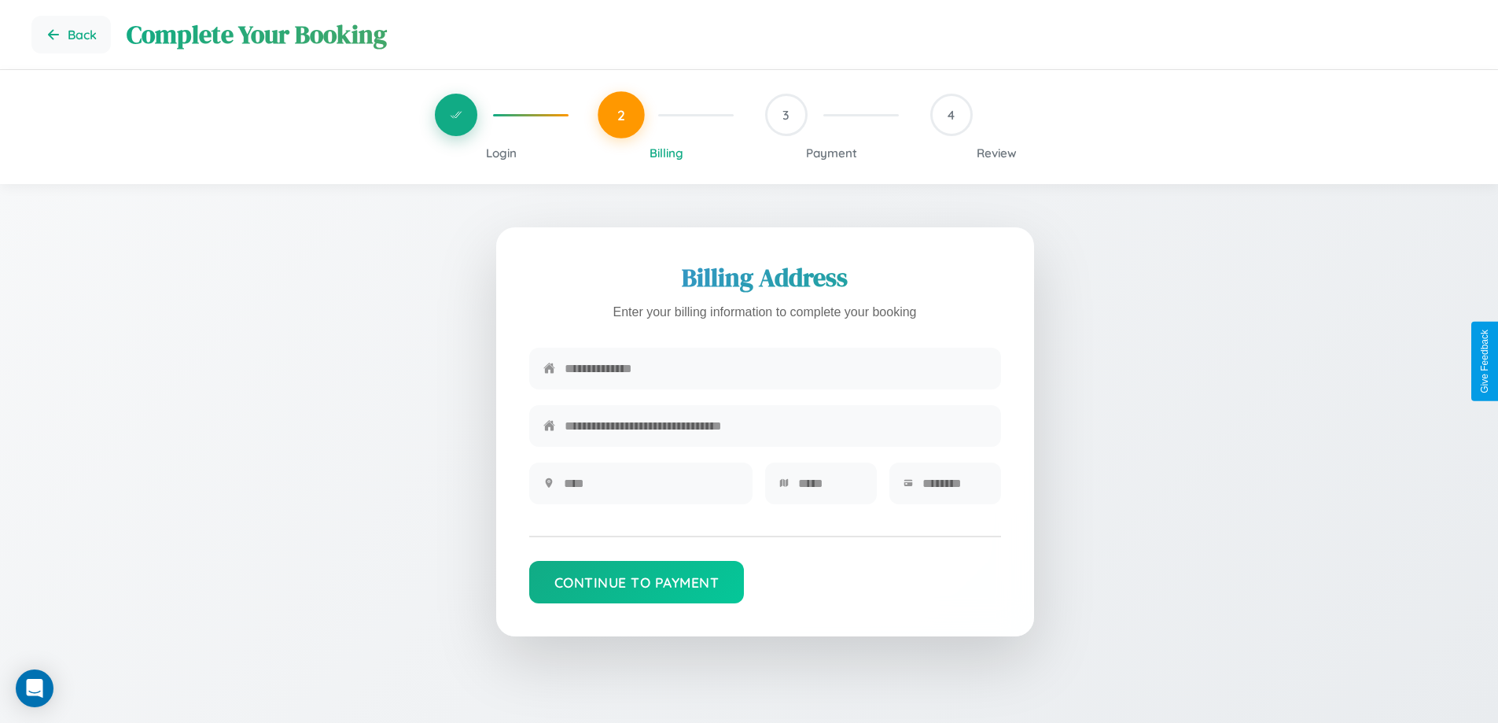
click at [775, 371] on input "text" at bounding box center [776, 368] width 422 height 39
type input "**********"
click at [650, 488] on input "text" at bounding box center [651, 483] width 175 height 39
type input "********"
click at [830, 488] on input "text" at bounding box center [830, 483] width 64 height 39
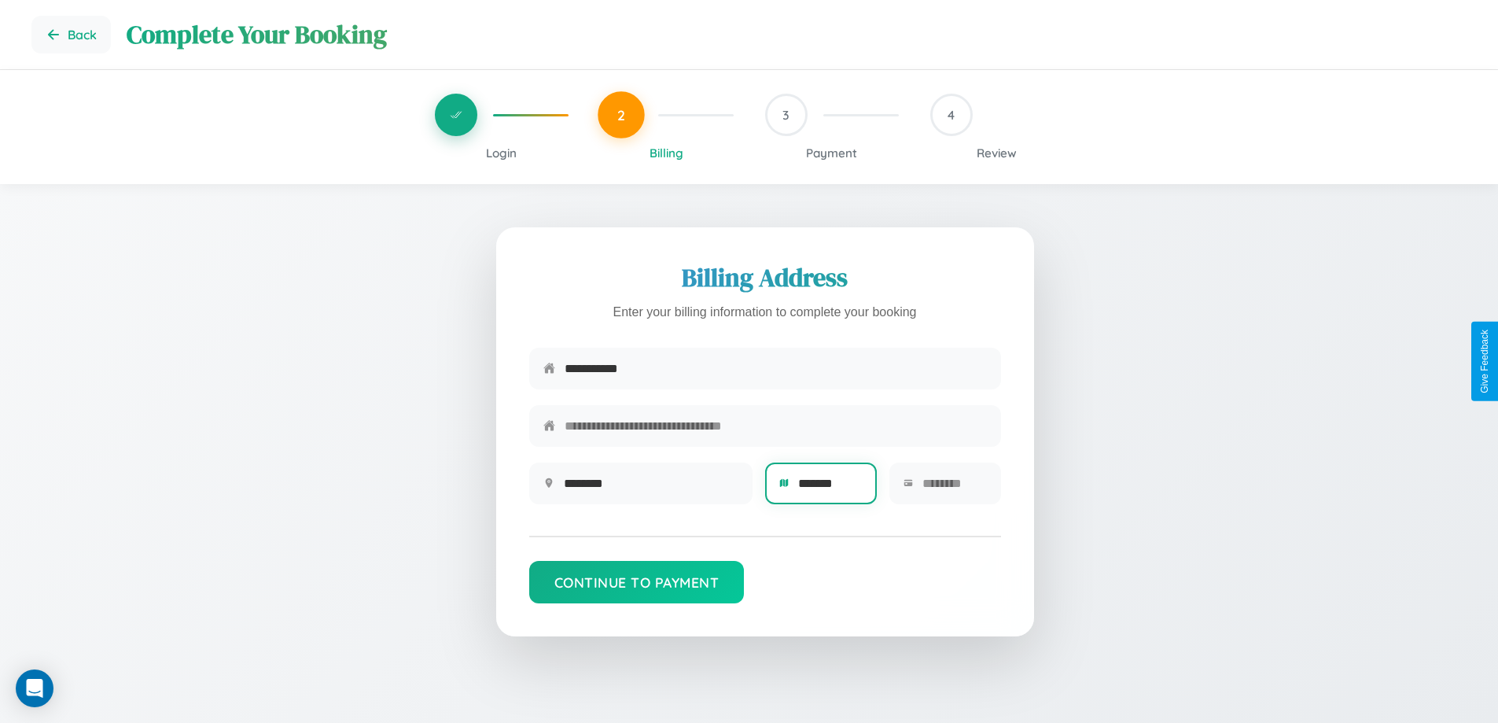
type input "*******"
click at [954, 488] on input "text" at bounding box center [954, 483] width 64 height 39
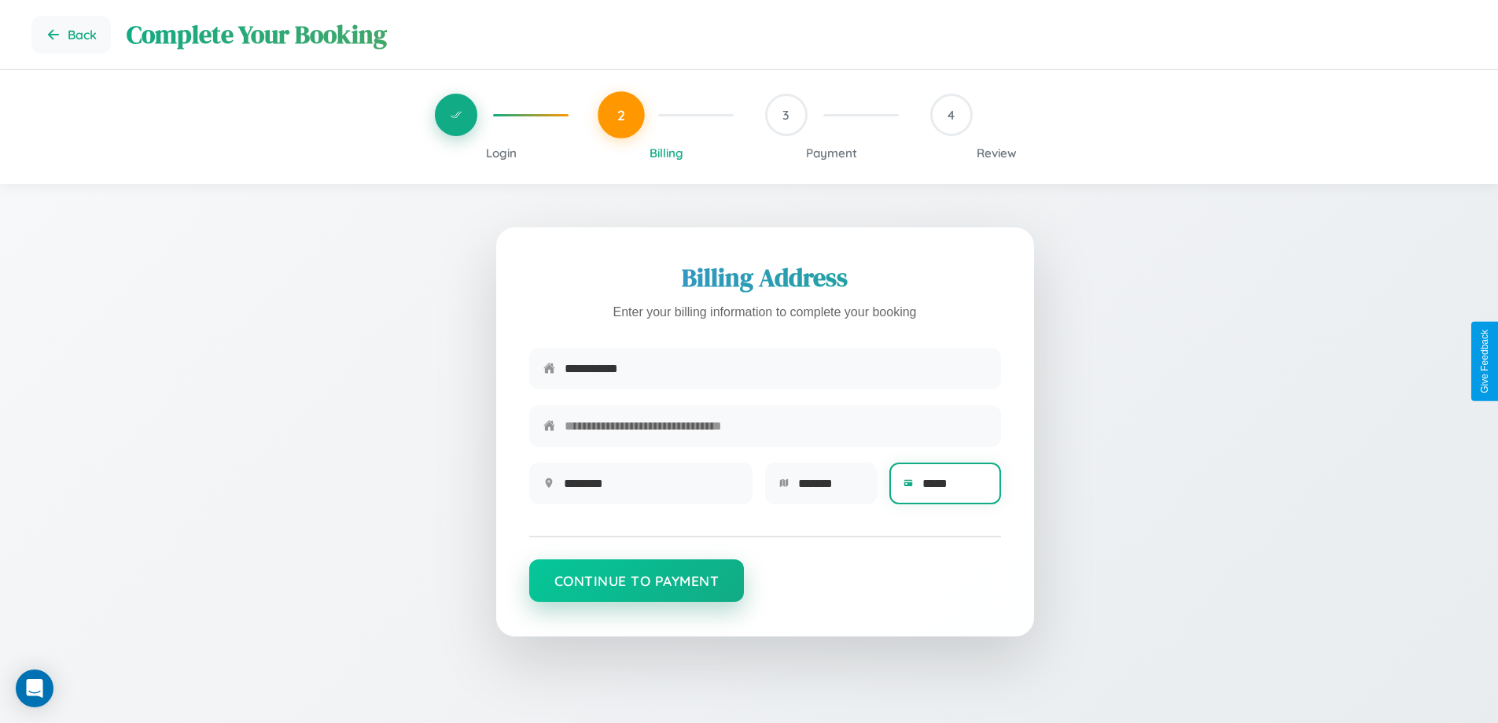
type input "*****"
click at [636, 588] on button "Continue to Payment" at bounding box center [636, 580] width 215 height 42
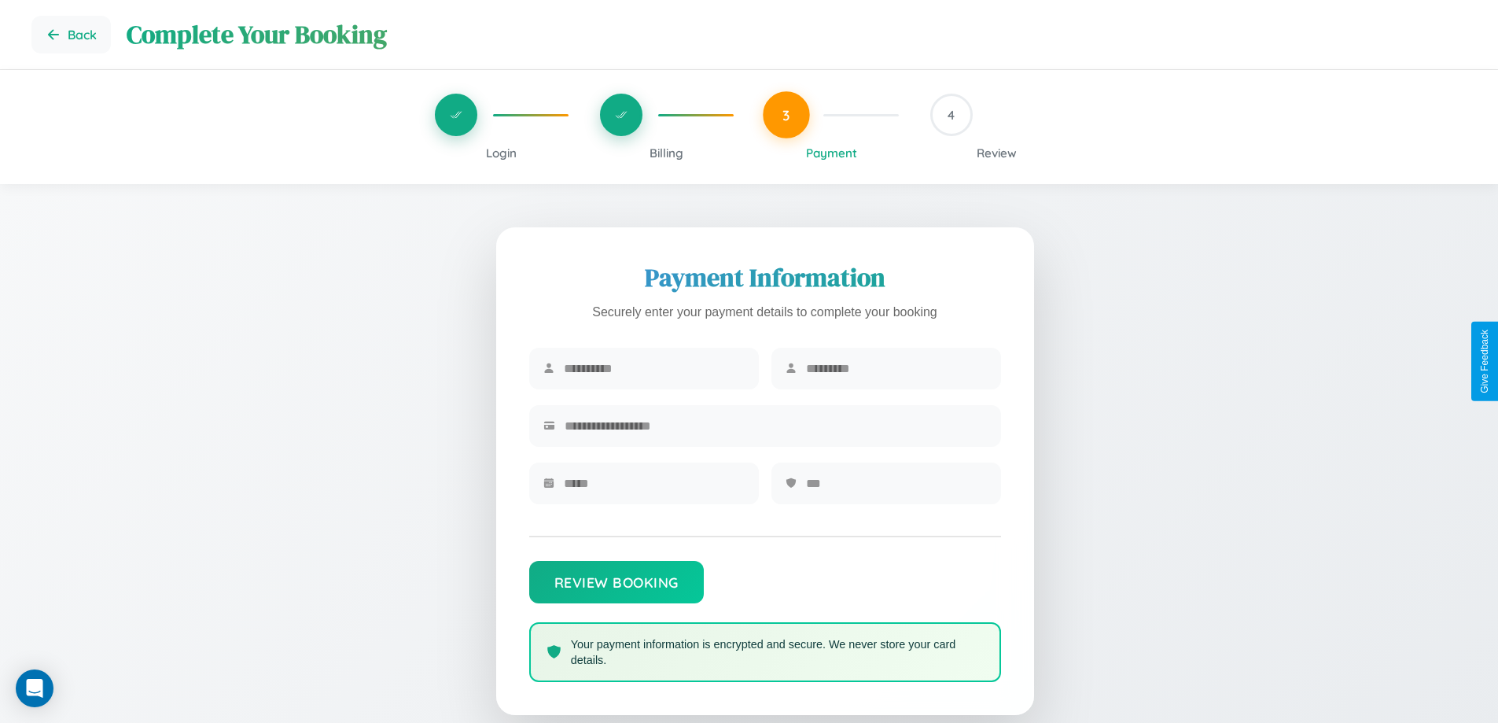
click at [653, 369] on input "text" at bounding box center [654, 368] width 181 height 39
type input "******"
click at [896, 369] on input "text" at bounding box center [896, 368] width 181 height 39
type input "******"
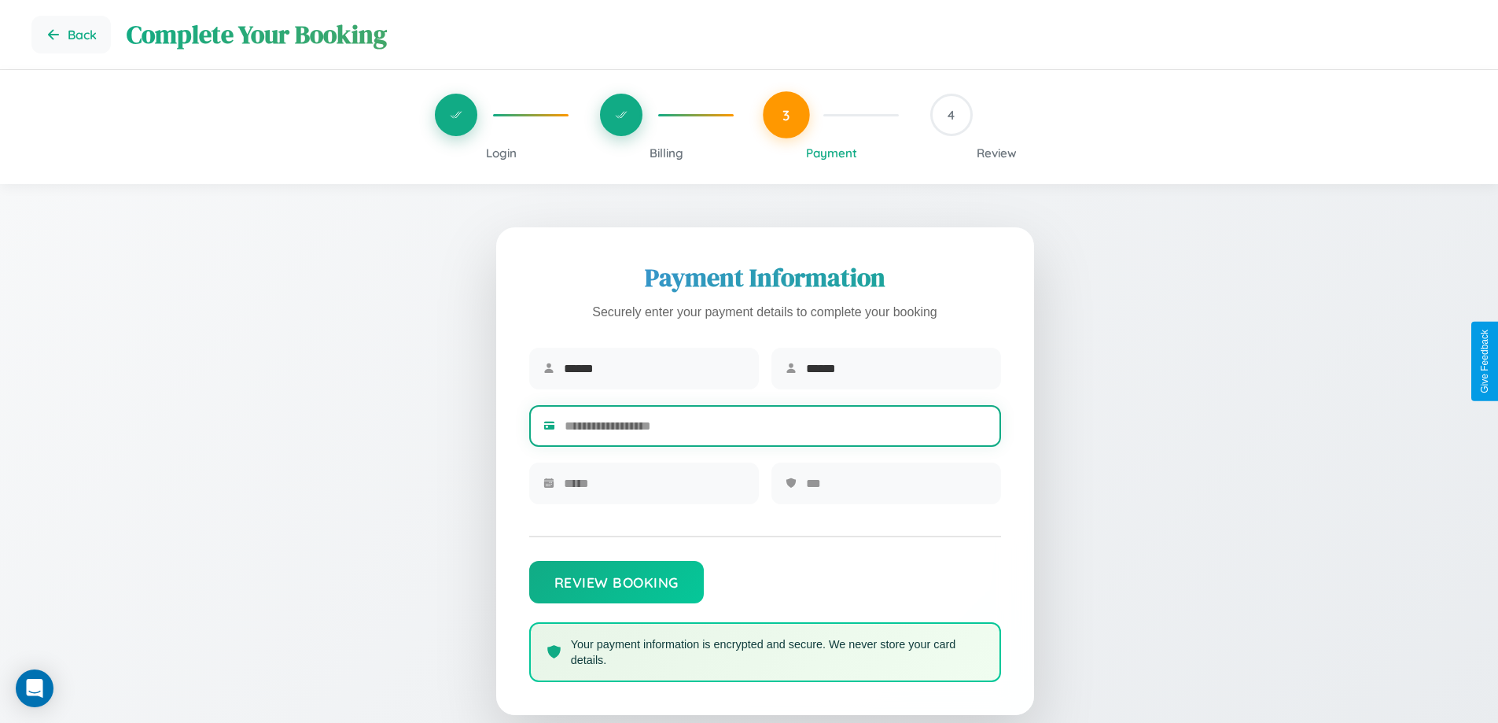
click at [775, 429] on input "text" at bounding box center [776, 426] width 422 height 39
type input "**********"
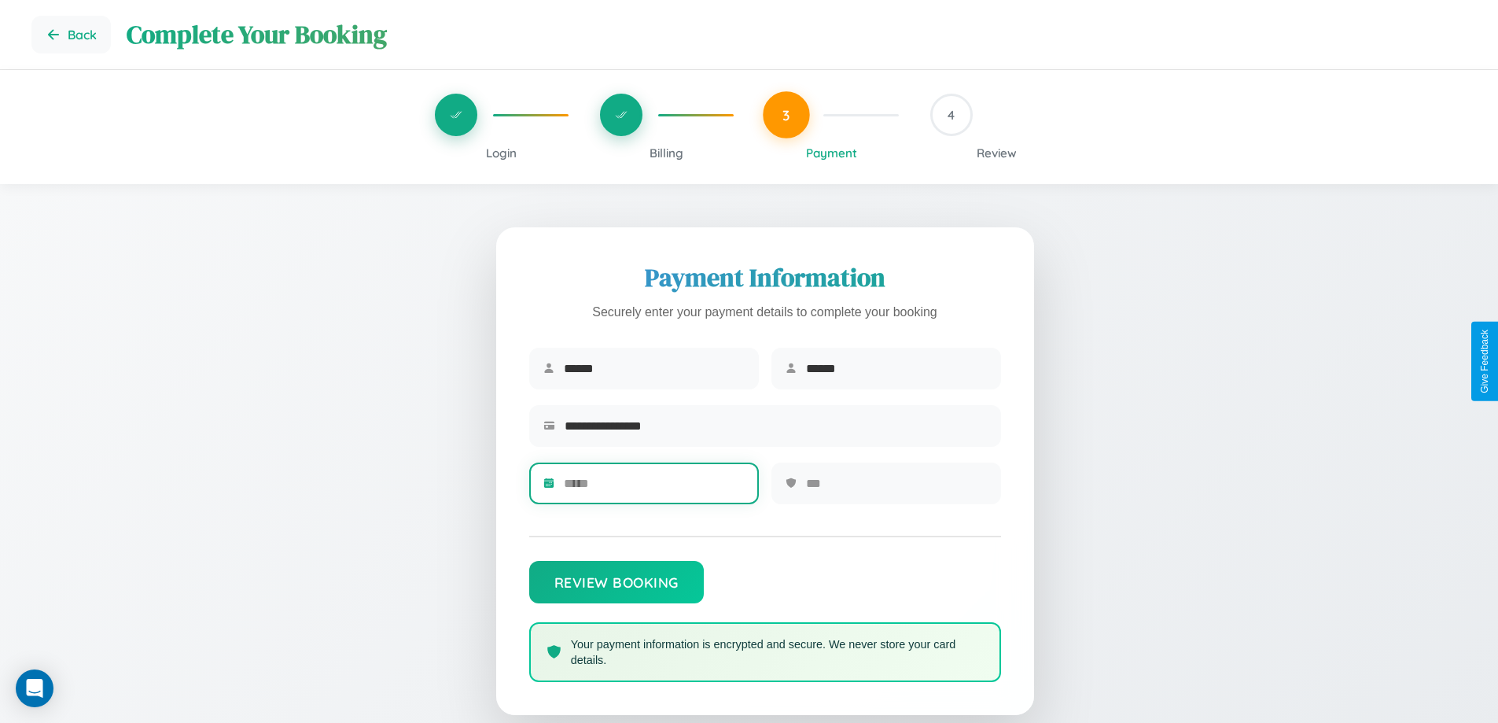
click at [653, 488] on input "text" at bounding box center [654, 483] width 181 height 39
type input "*****"
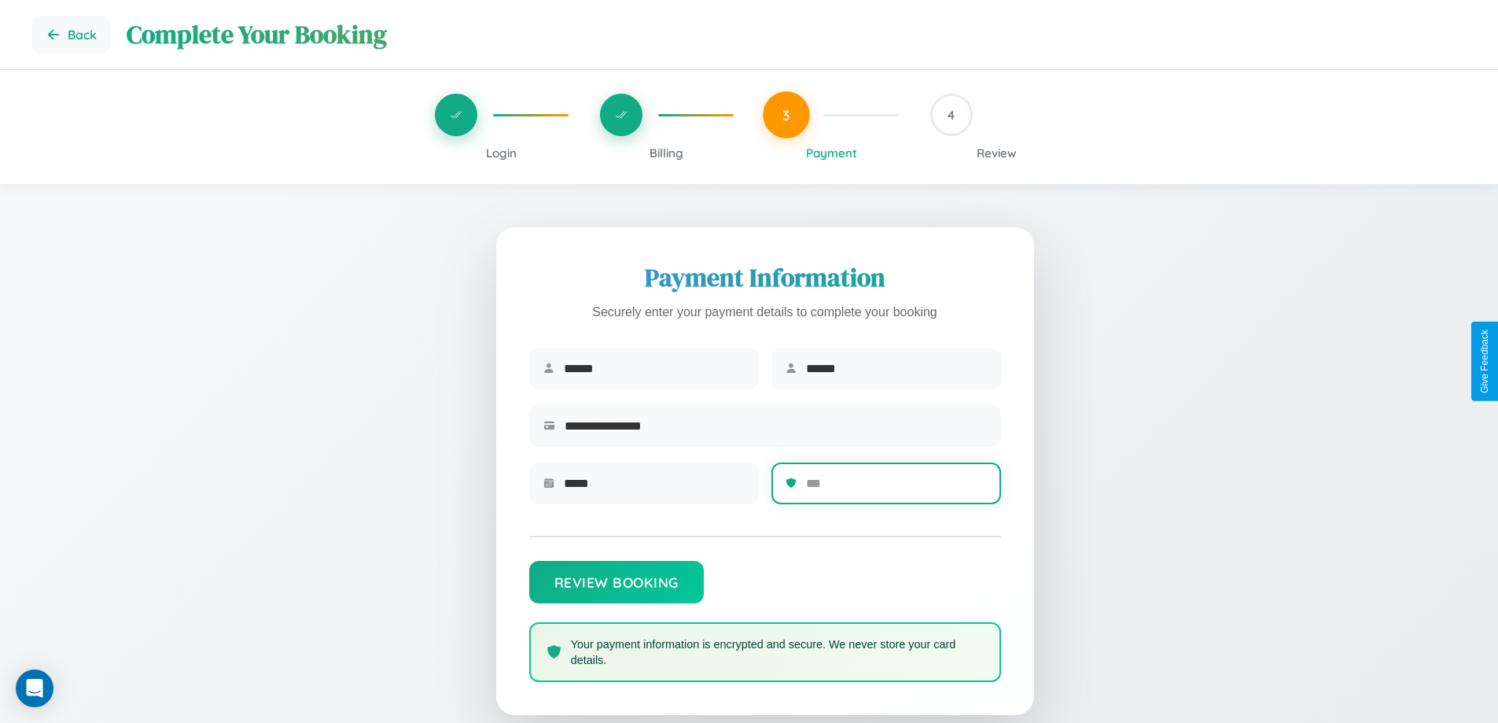
click at [896, 488] on input "text" at bounding box center [896, 483] width 181 height 39
type input "***"
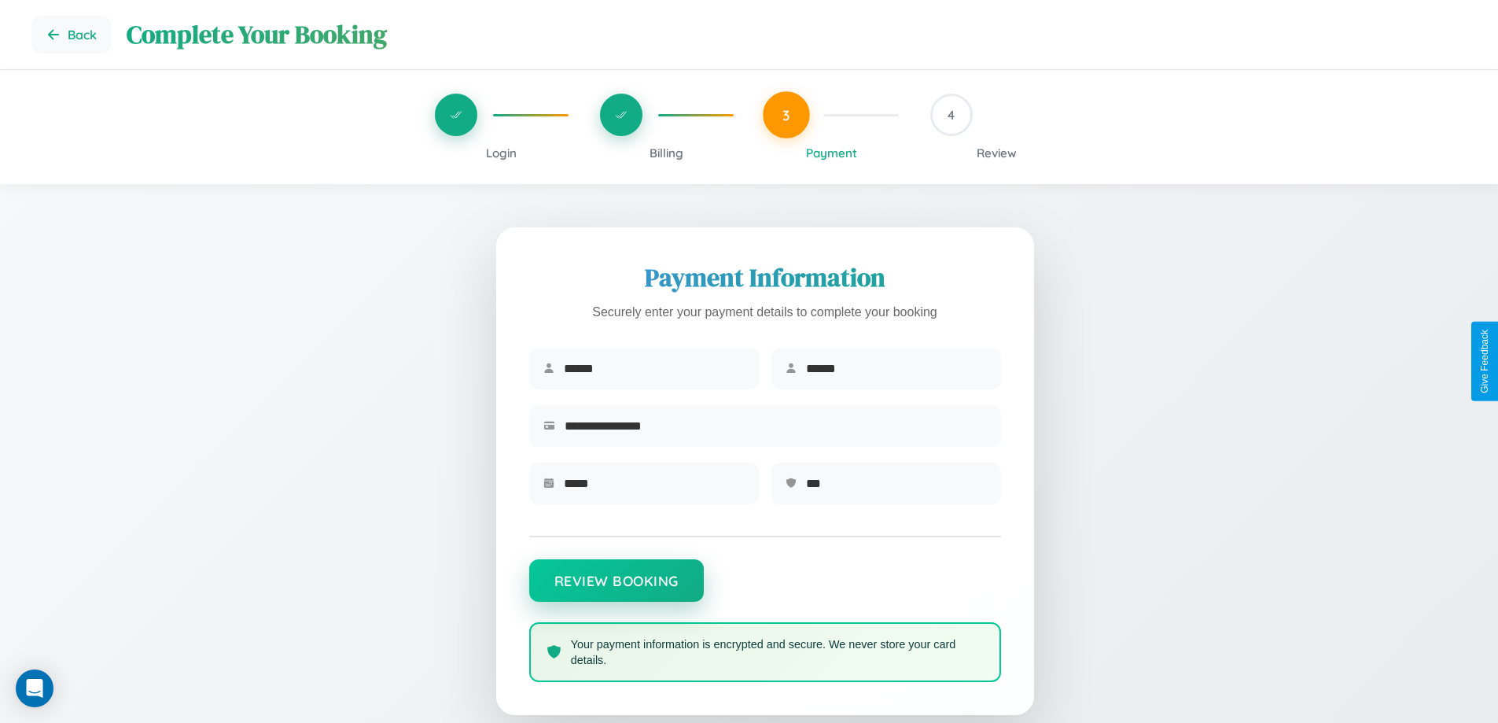
click at [616, 588] on button "Review Booking" at bounding box center [616, 580] width 175 height 42
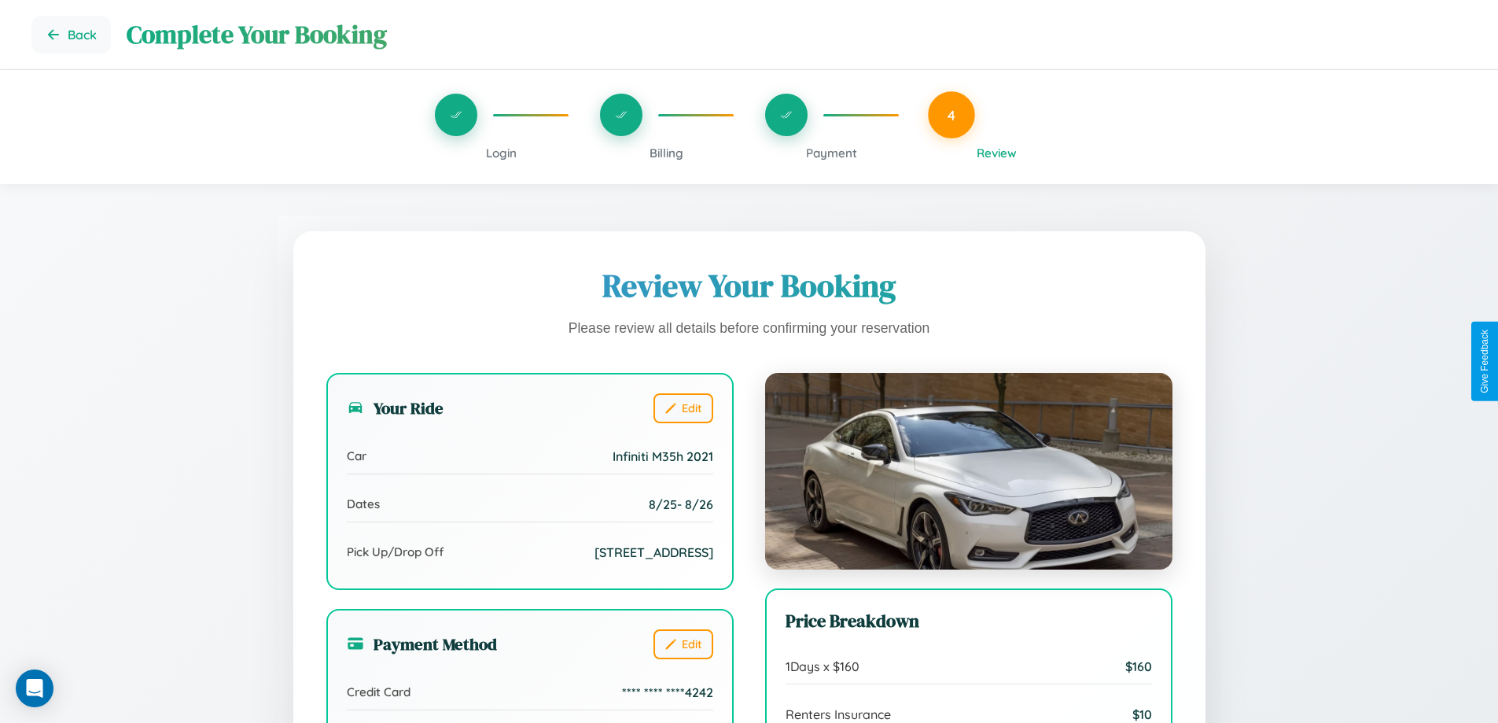
click at [666, 153] on span "Billing" at bounding box center [666, 152] width 34 height 15
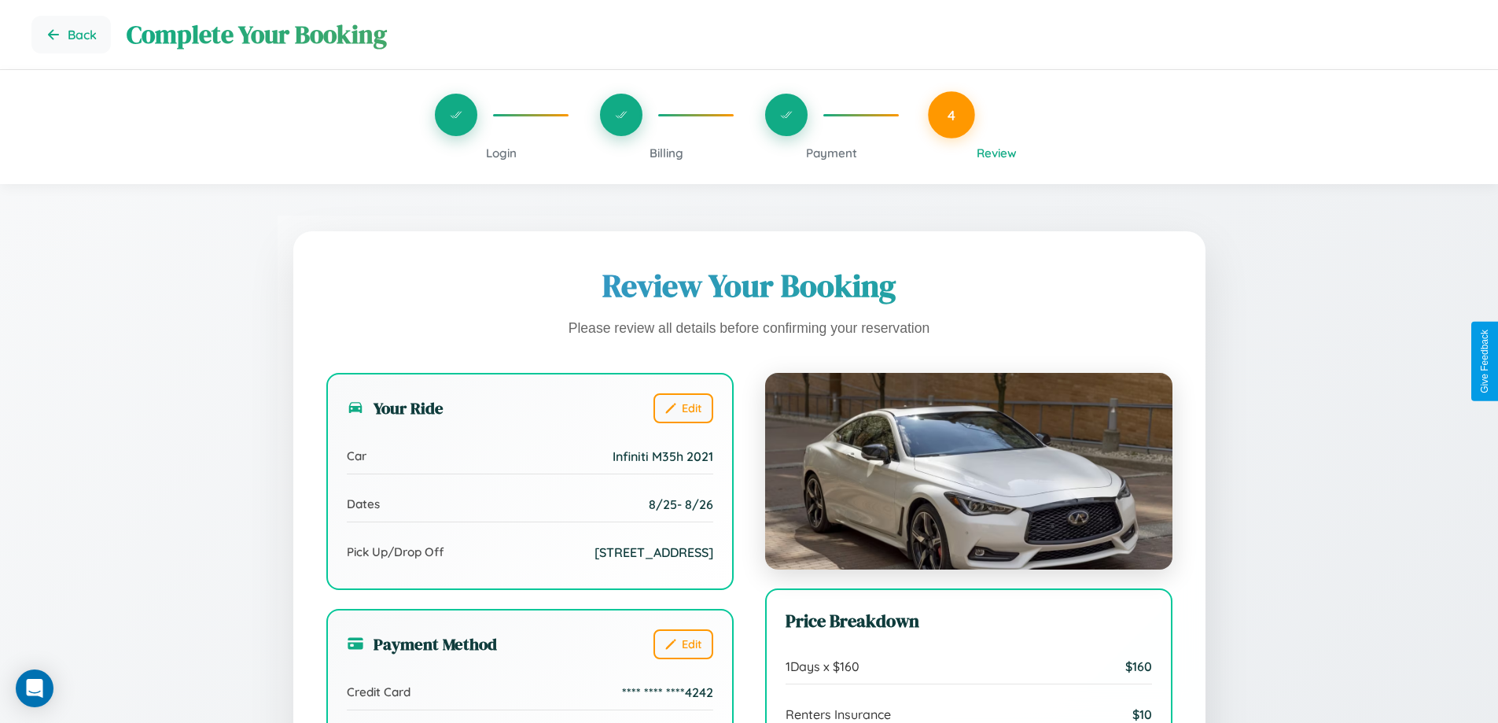
click at [666, 153] on span "Billing" at bounding box center [666, 152] width 34 height 15
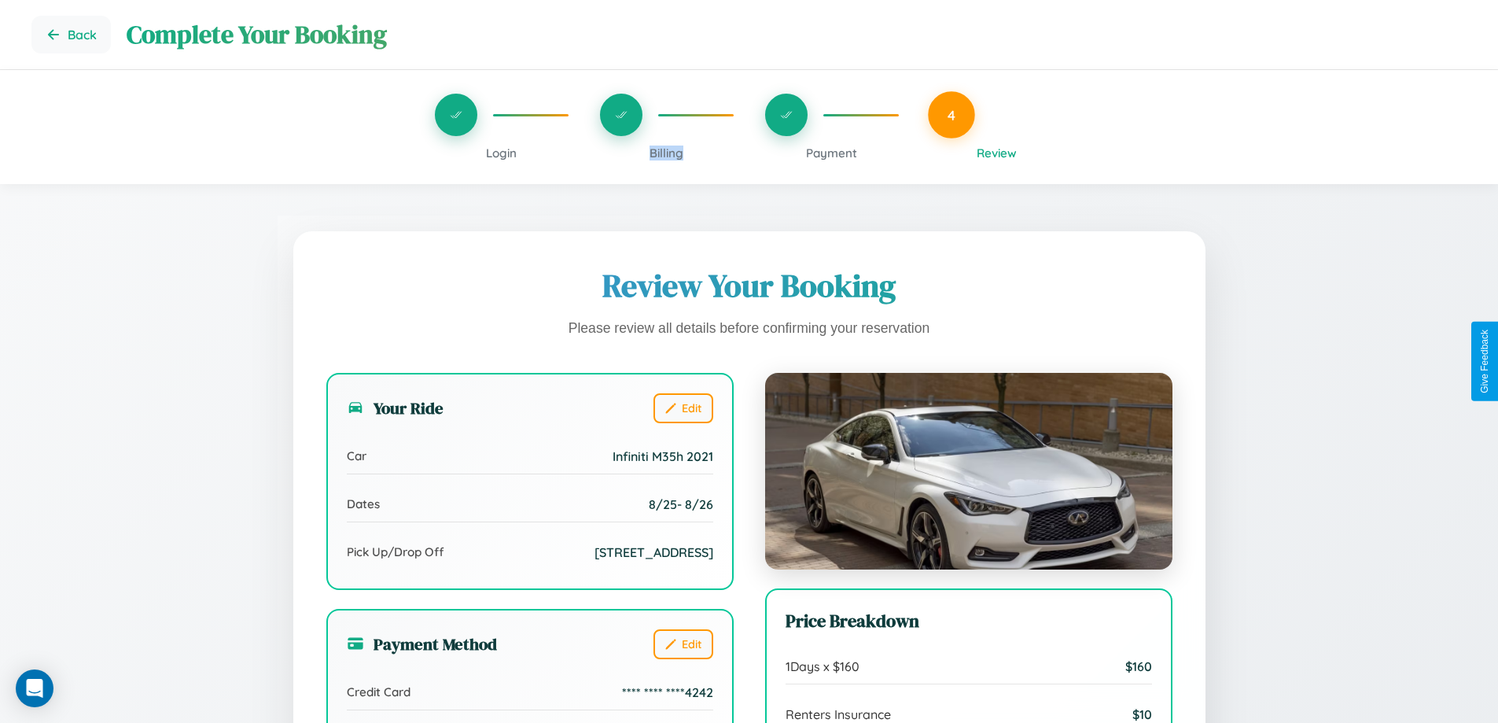
click at [666, 153] on span "Billing" at bounding box center [666, 152] width 34 height 15
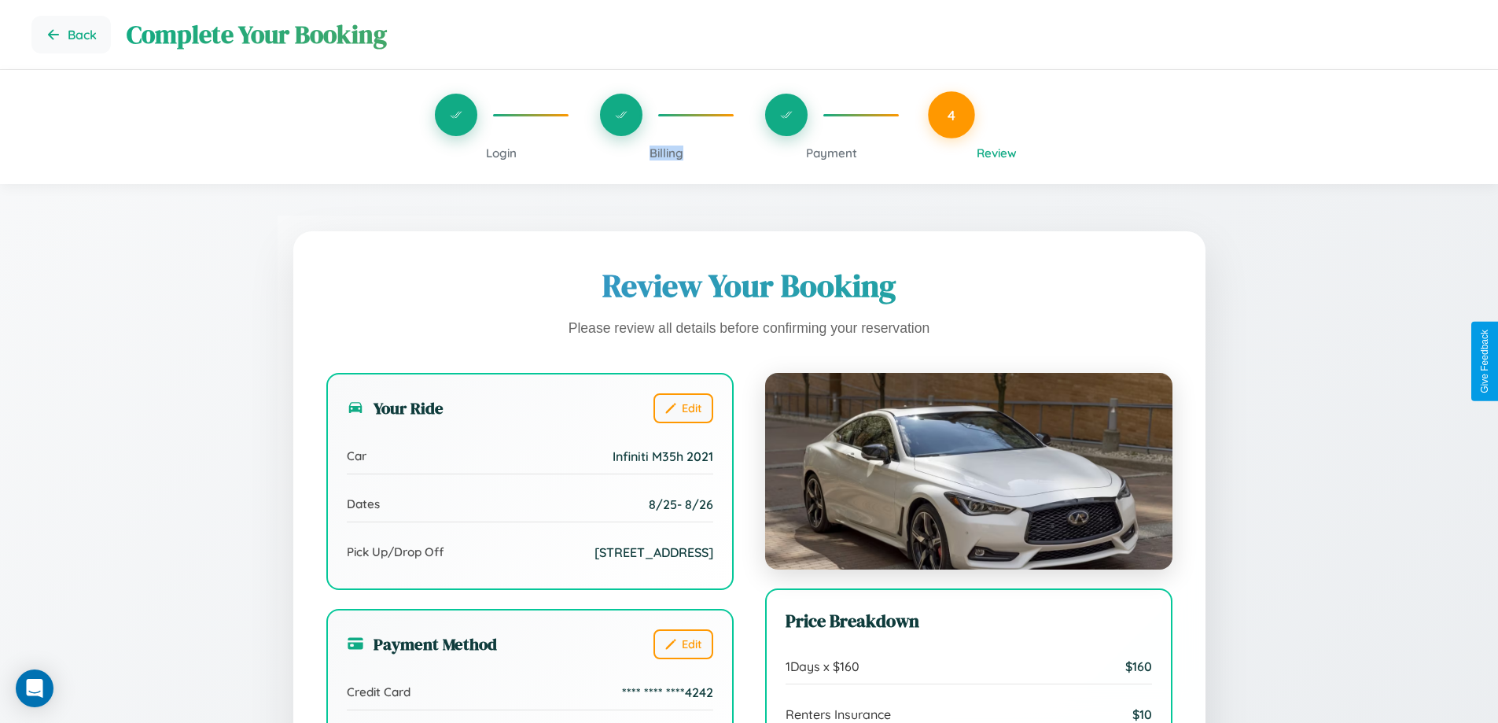
click at [666, 153] on span "Billing" at bounding box center [666, 152] width 34 height 15
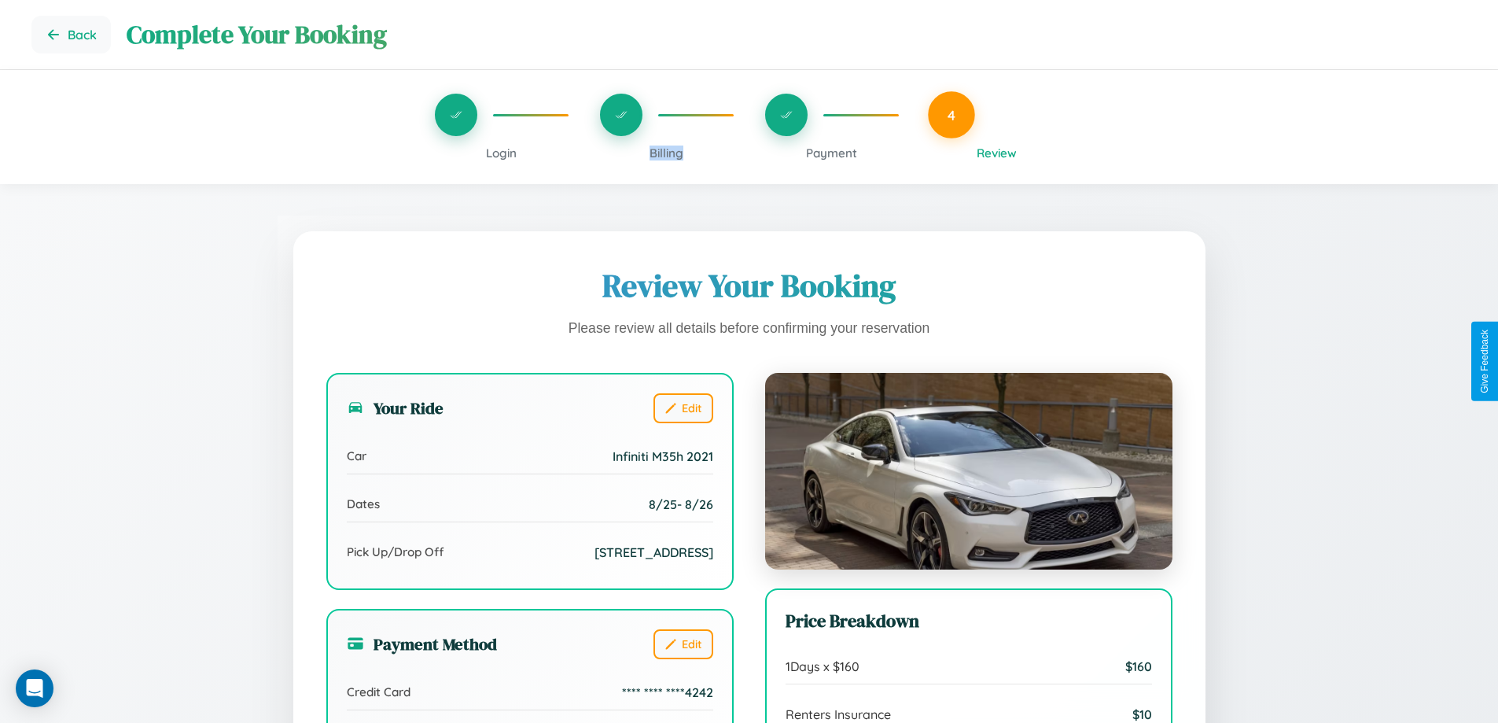
click at [666, 153] on span "Billing" at bounding box center [666, 152] width 34 height 15
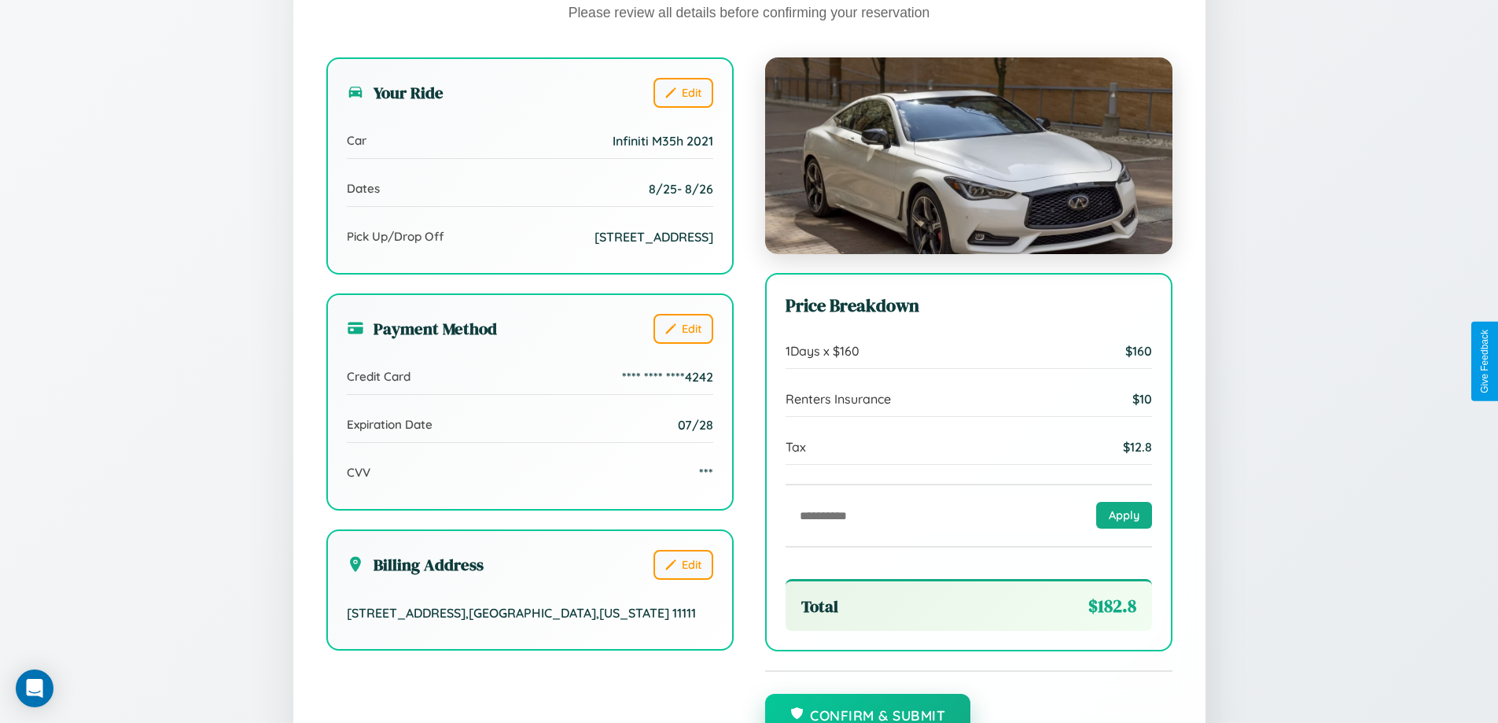
scroll to position [433, 0]
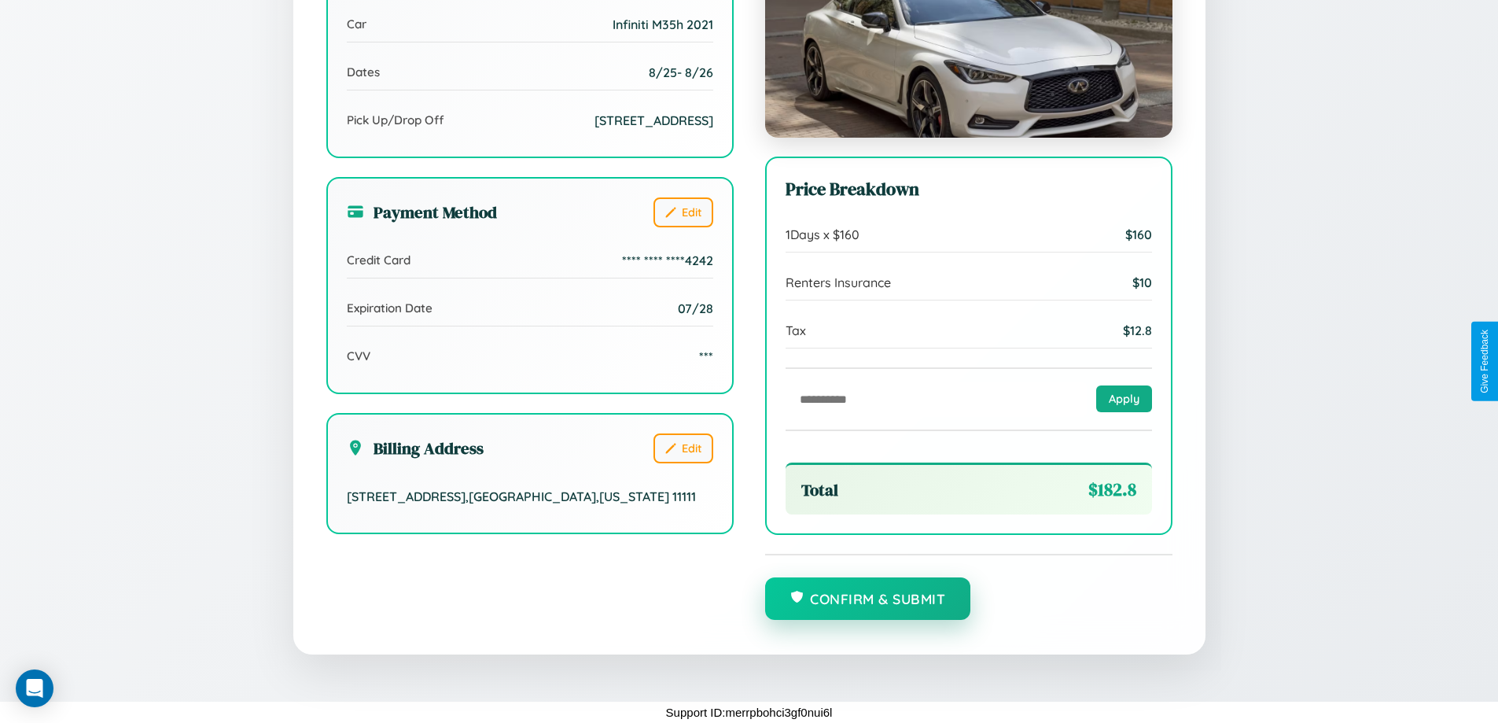
click at [867, 599] on button "Confirm & Submit" at bounding box center [868, 598] width 206 height 42
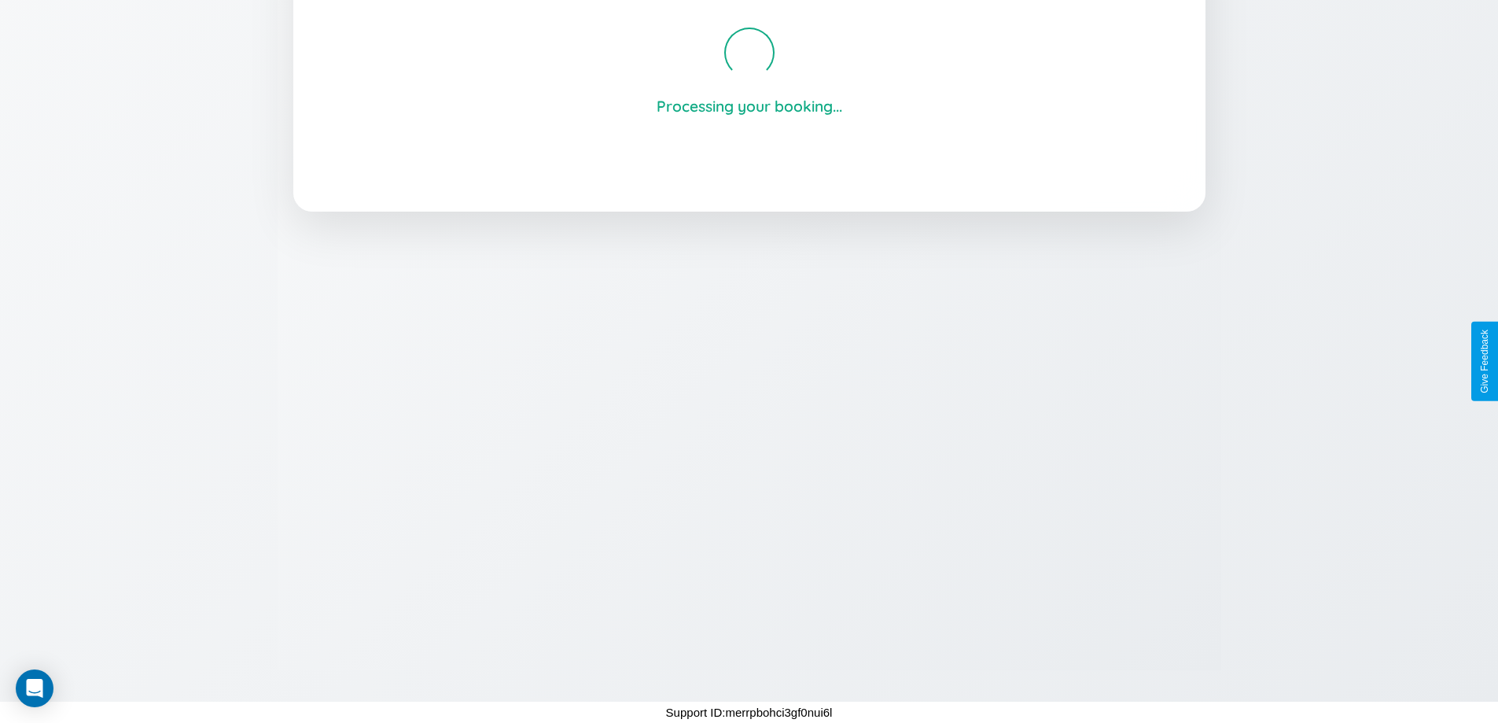
scroll to position [300, 0]
